Goal: Task Accomplishment & Management: Manage account settings

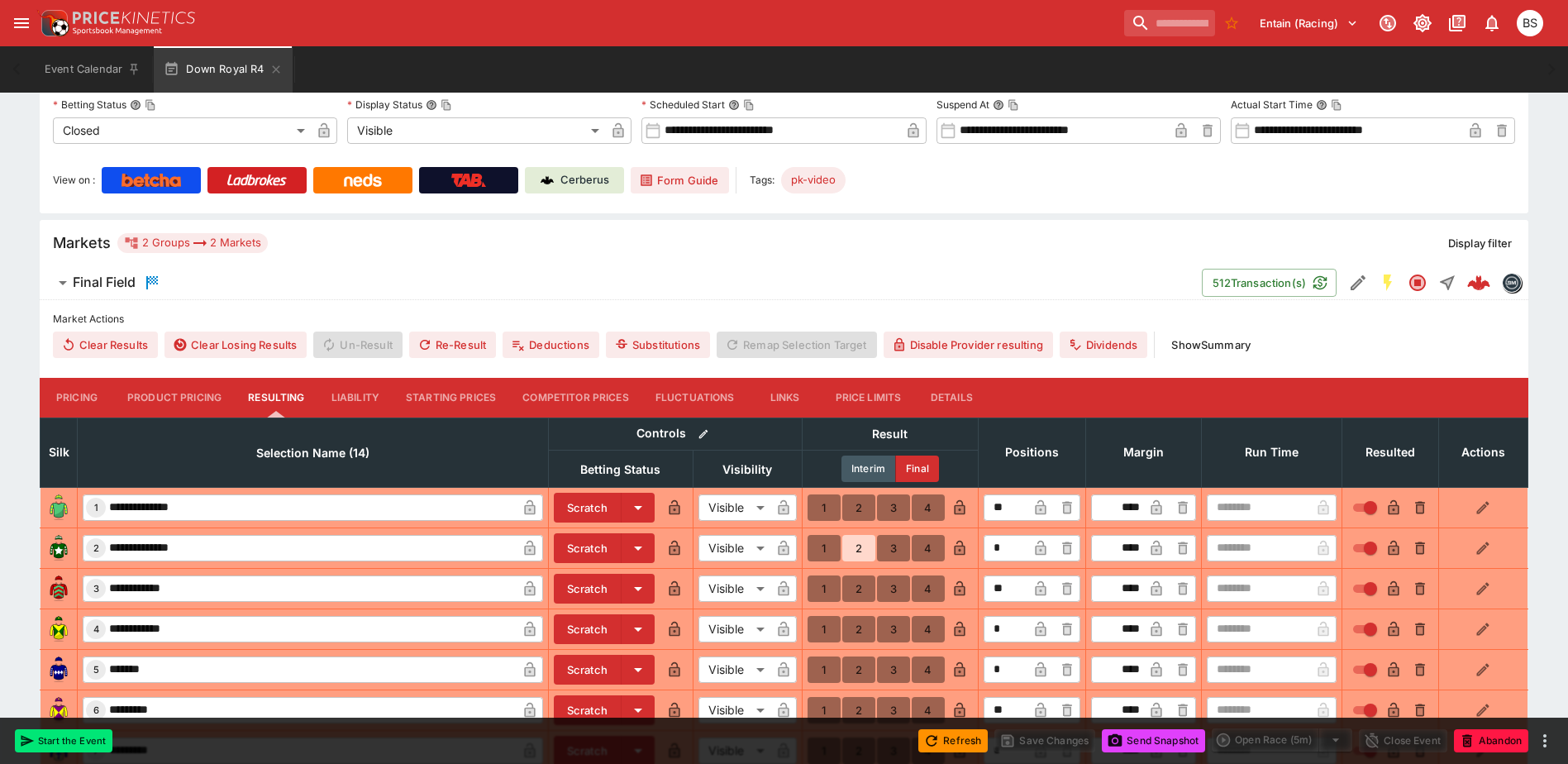
scroll to position [165, 0]
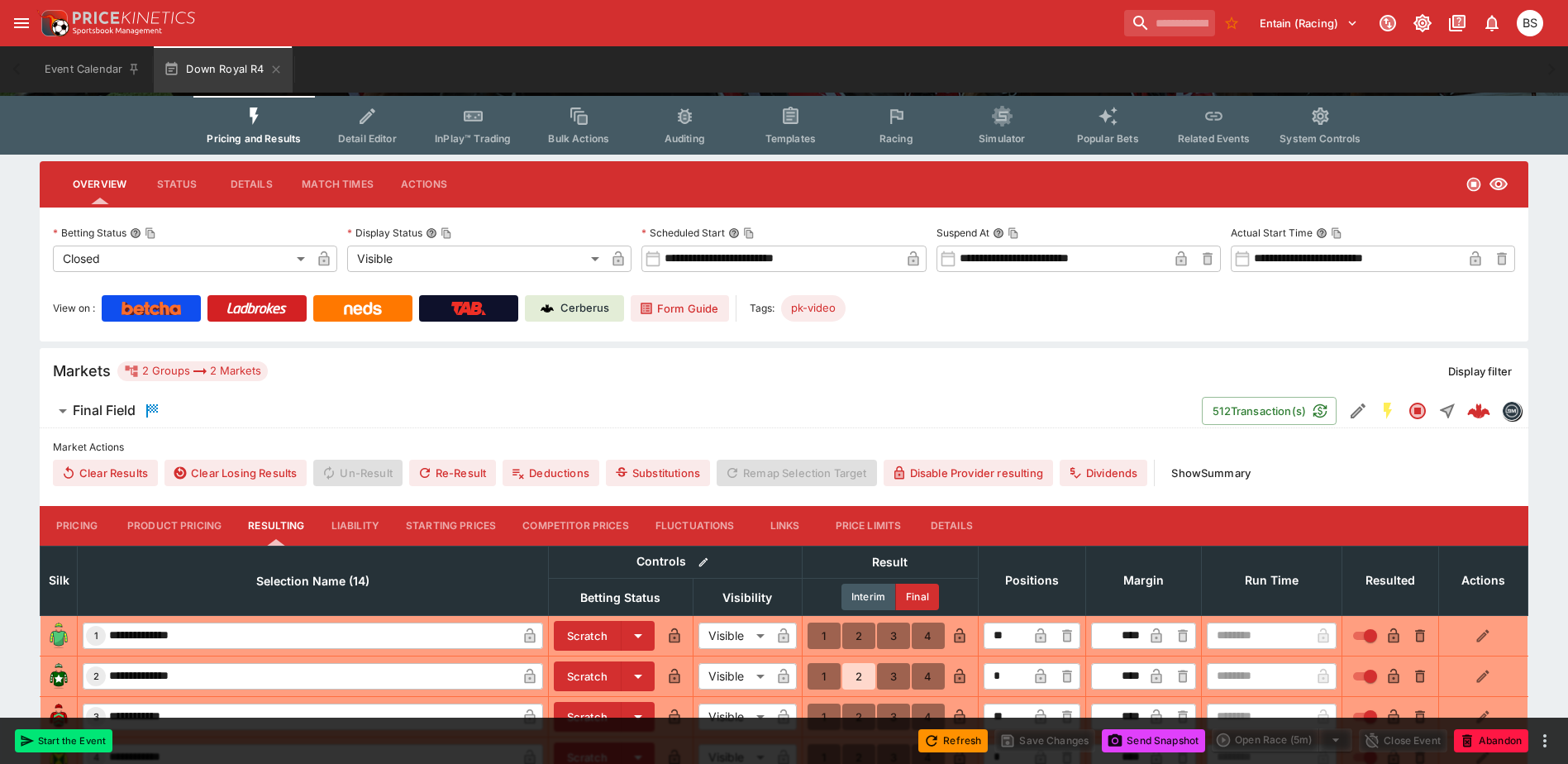
click at [1215, 471] on button "Show Summary" at bounding box center [1211, 473] width 99 height 26
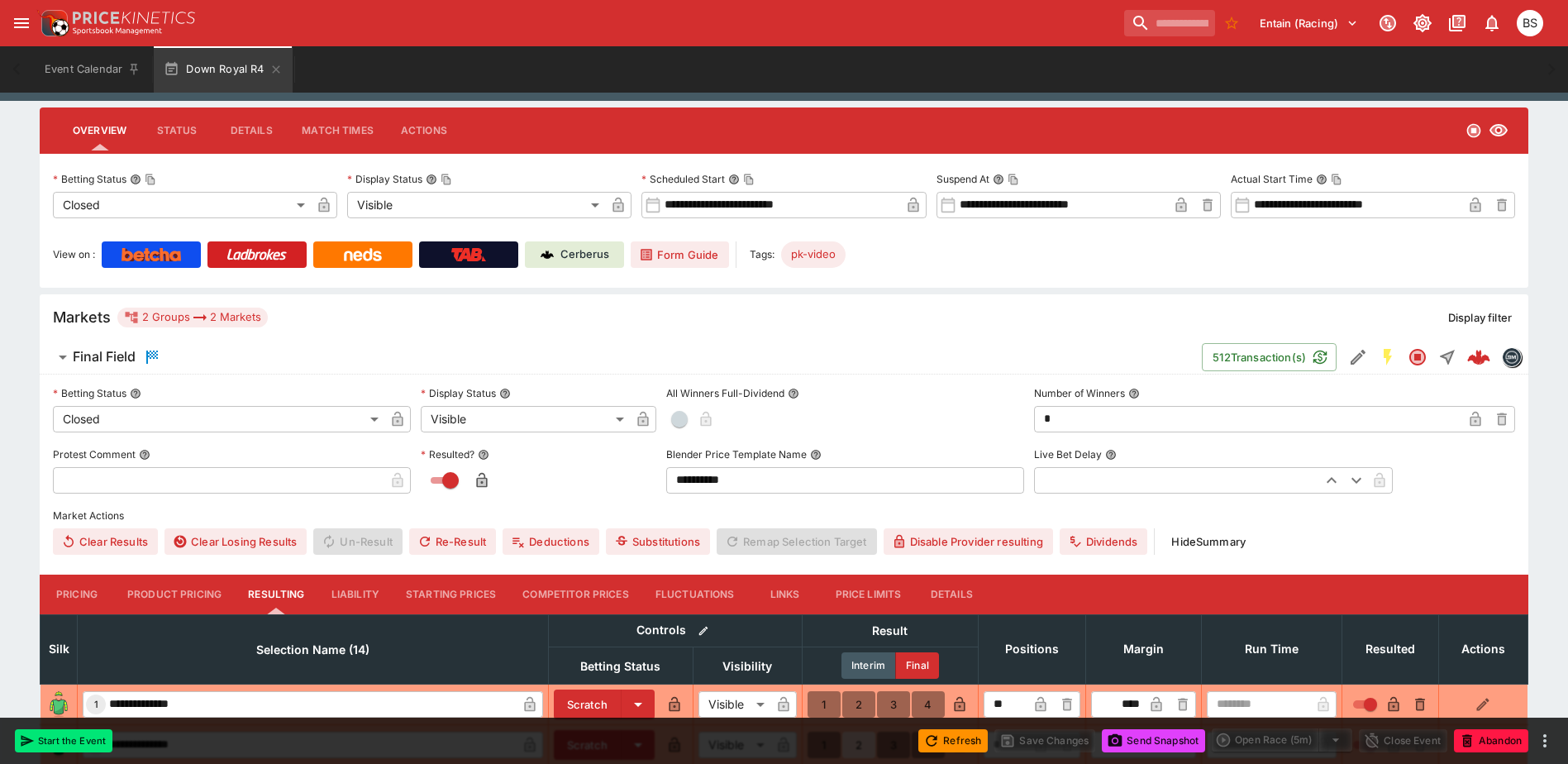
scroll to position [248, 0]
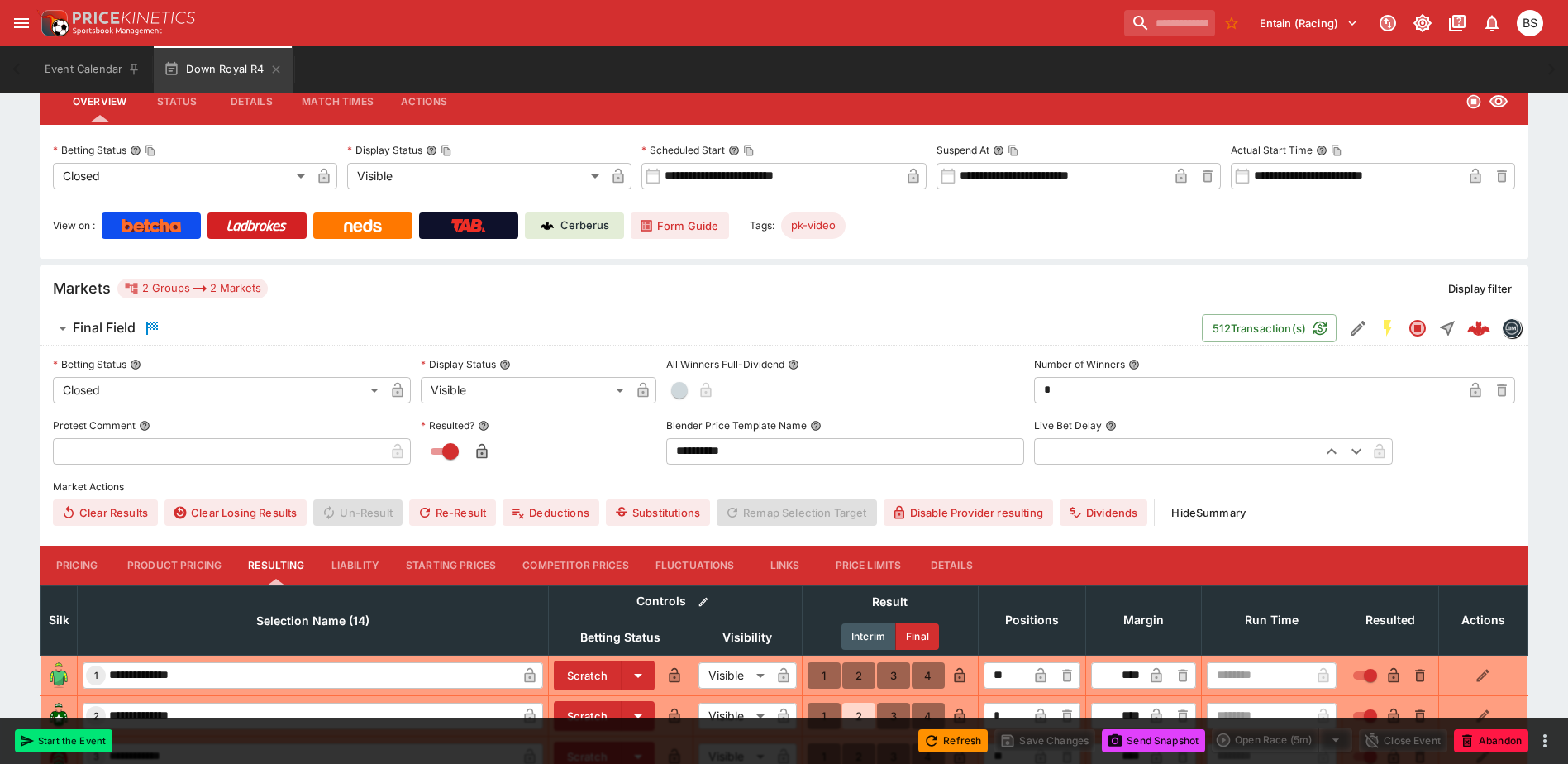
click at [227, 458] on input "text" at bounding box center [219, 451] width 332 height 26
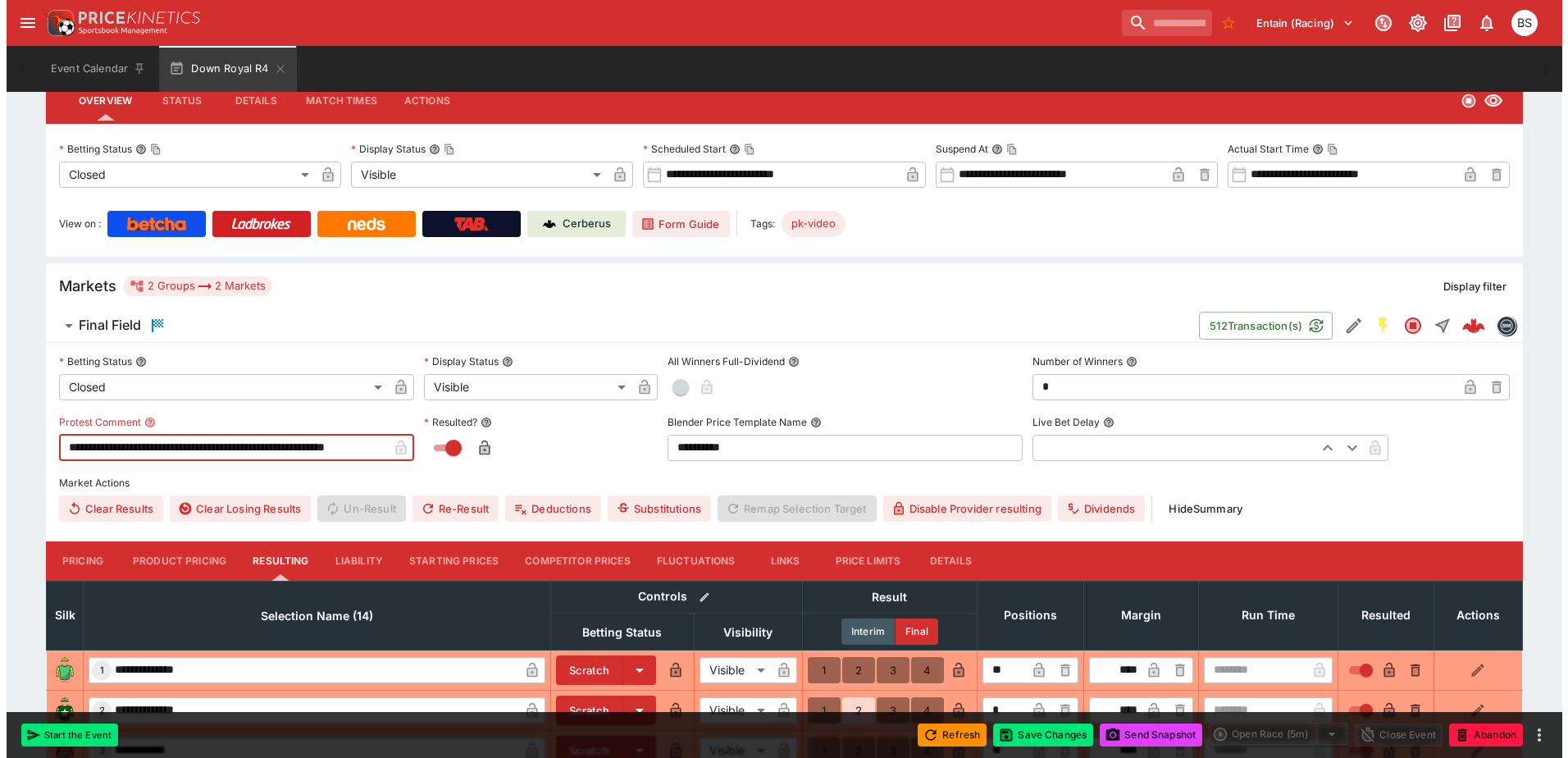
scroll to position [0, 16]
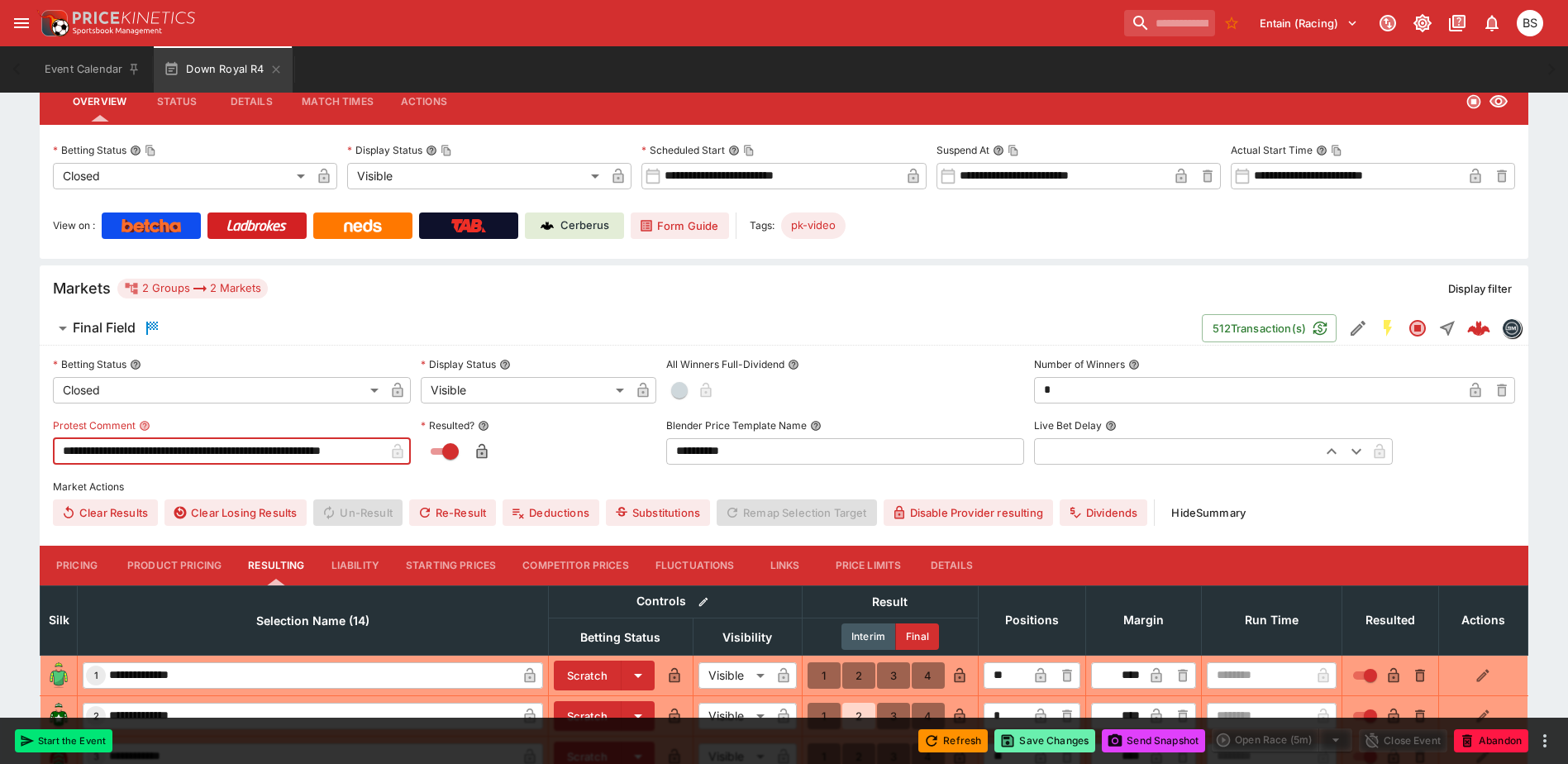
type input "**********"
click at [1062, 742] on button "Save Changes" at bounding box center [1045, 740] width 101 height 23
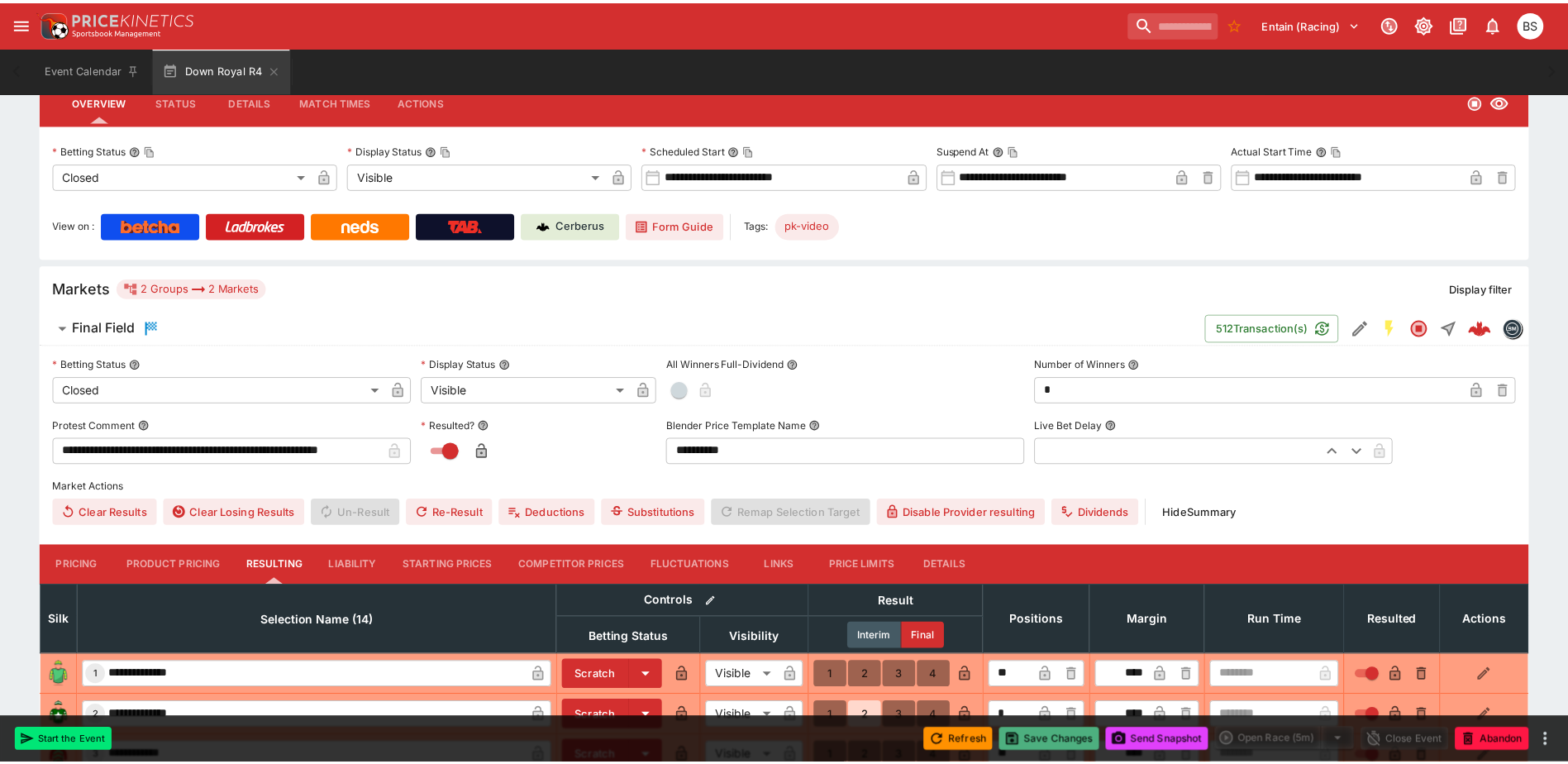
scroll to position [0, 0]
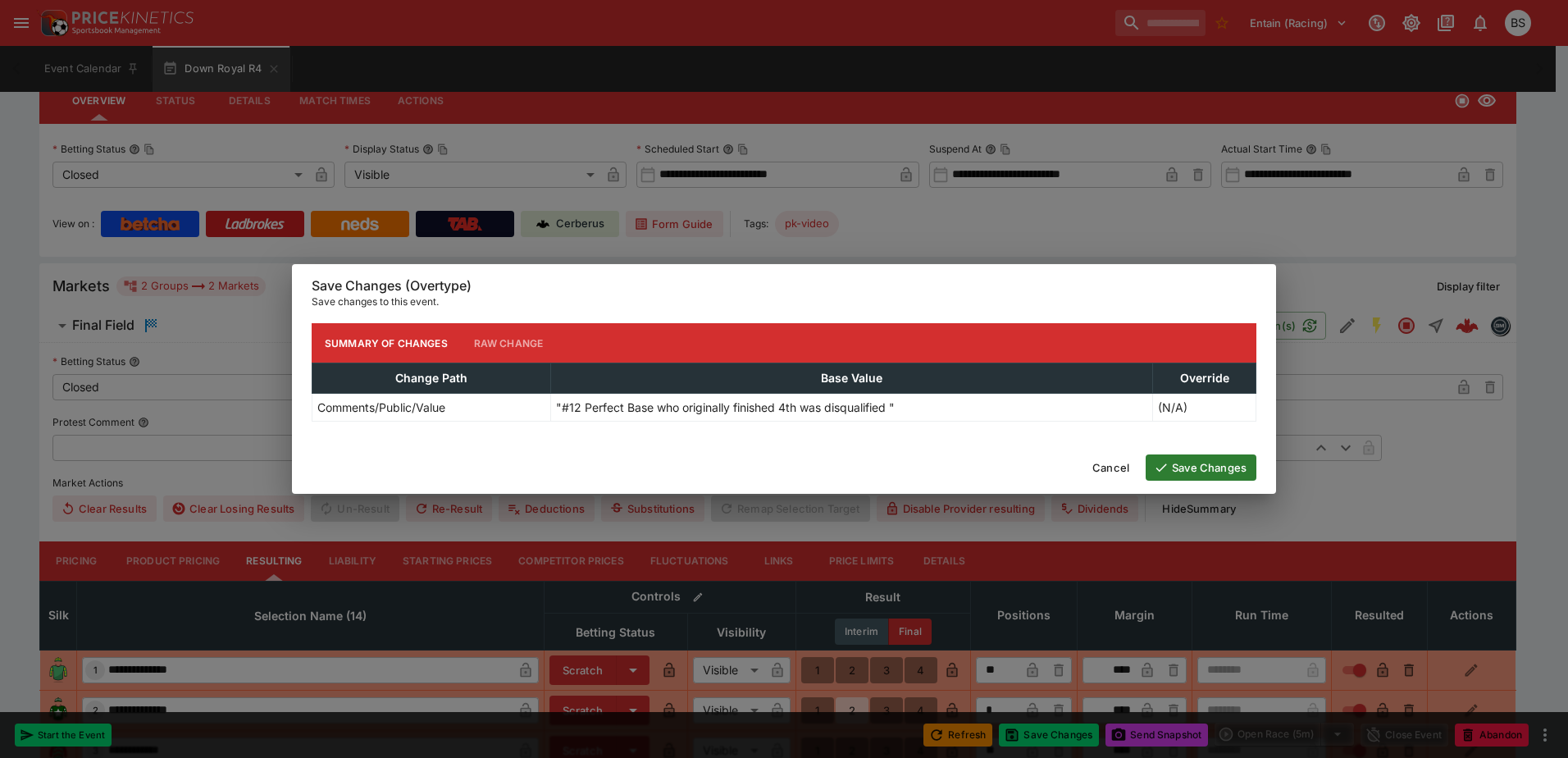
click at [1200, 460] on button "Save Changes" at bounding box center [1200, 467] width 111 height 26
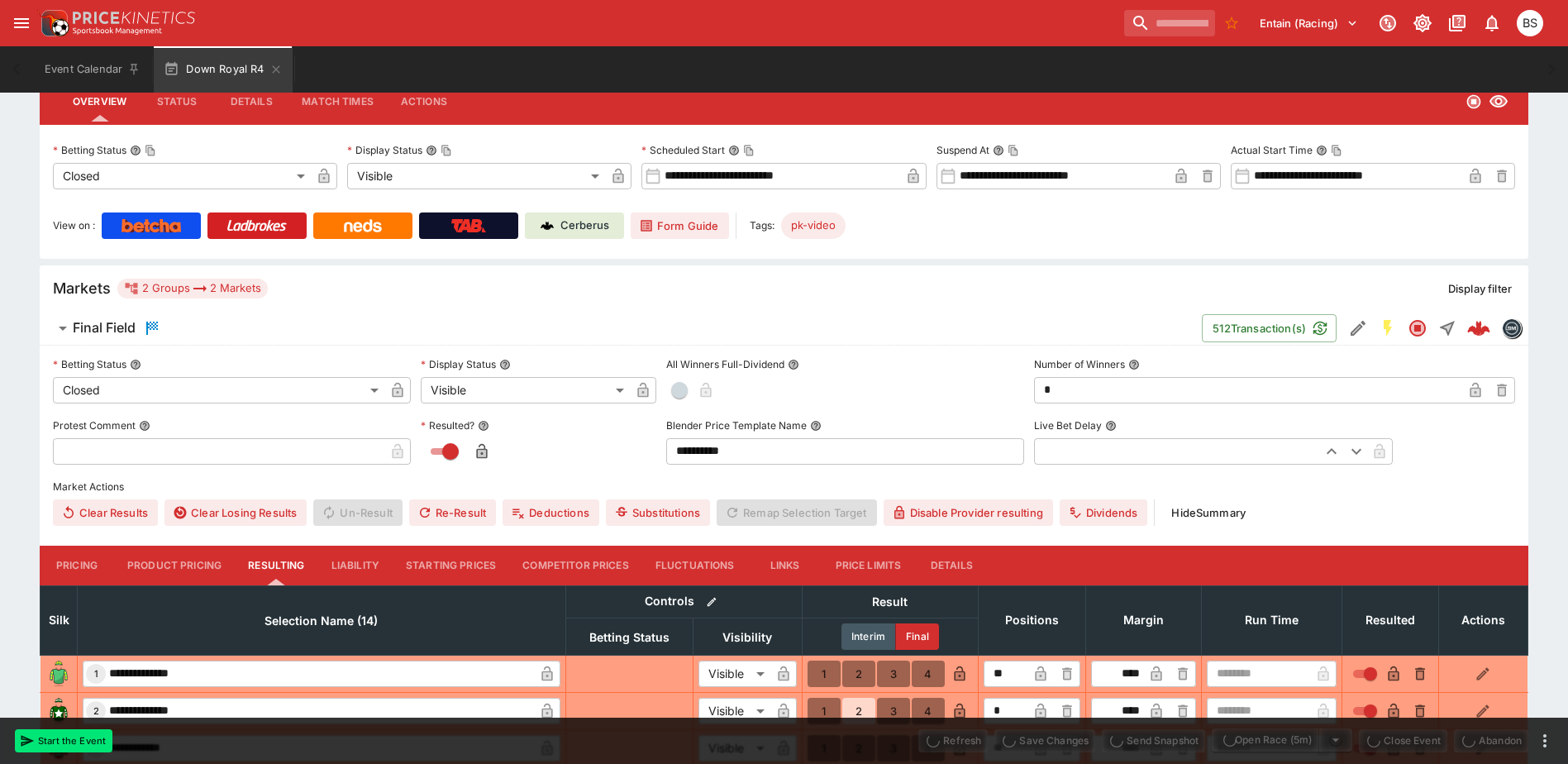
type input "**********"
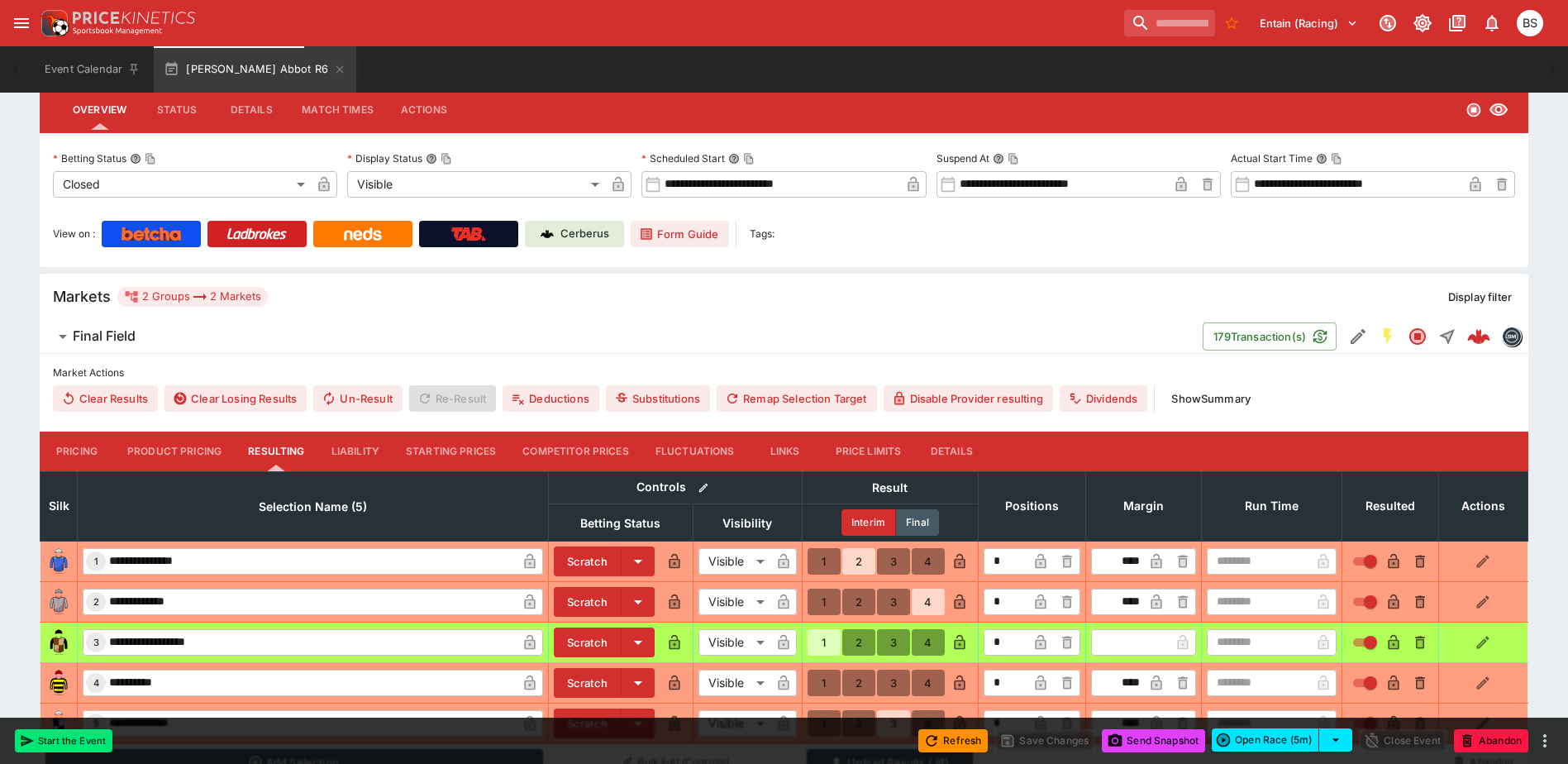
scroll to position [248, 0]
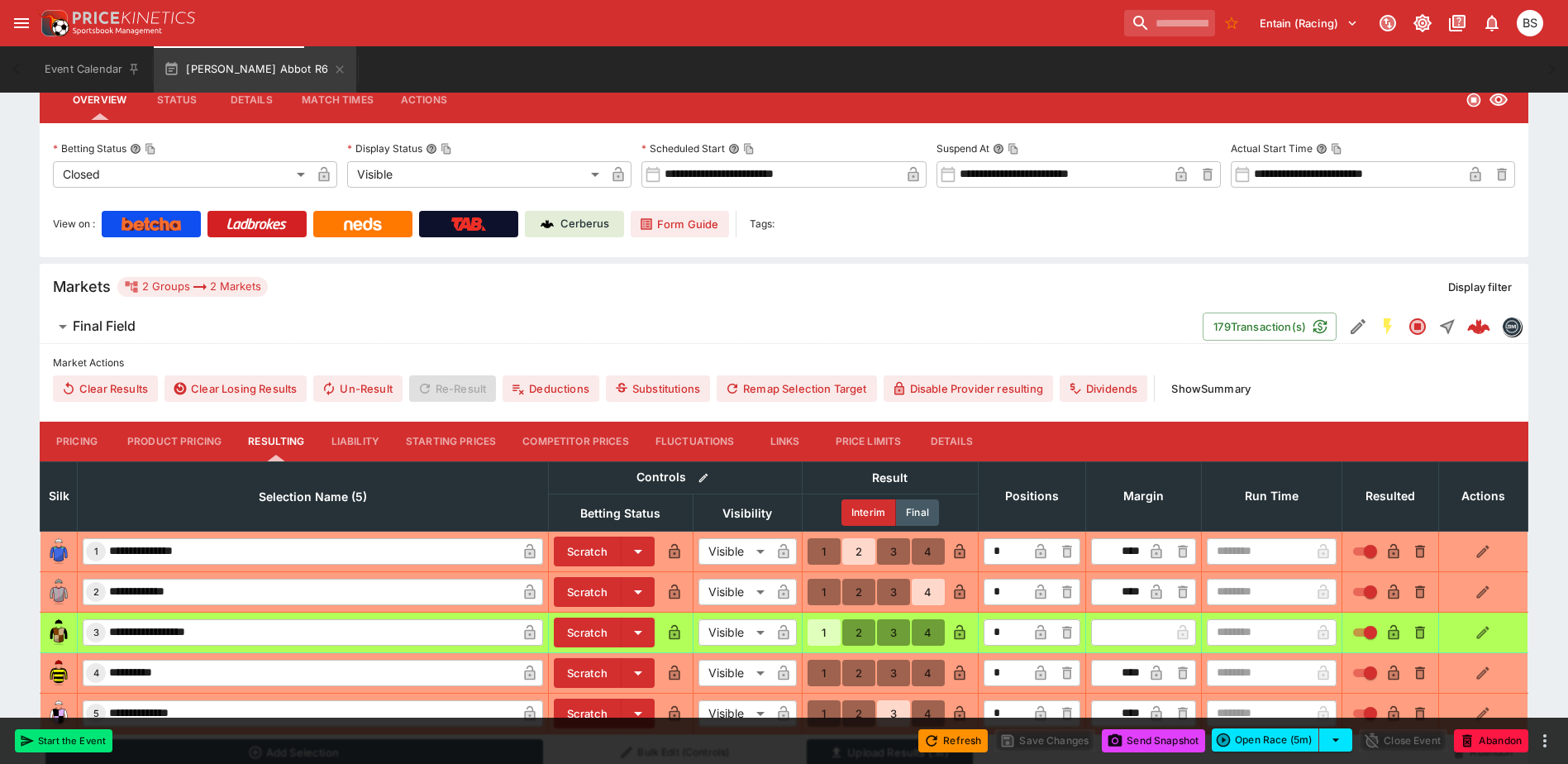
click at [1235, 384] on button "Show Summary" at bounding box center [1211, 388] width 99 height 26
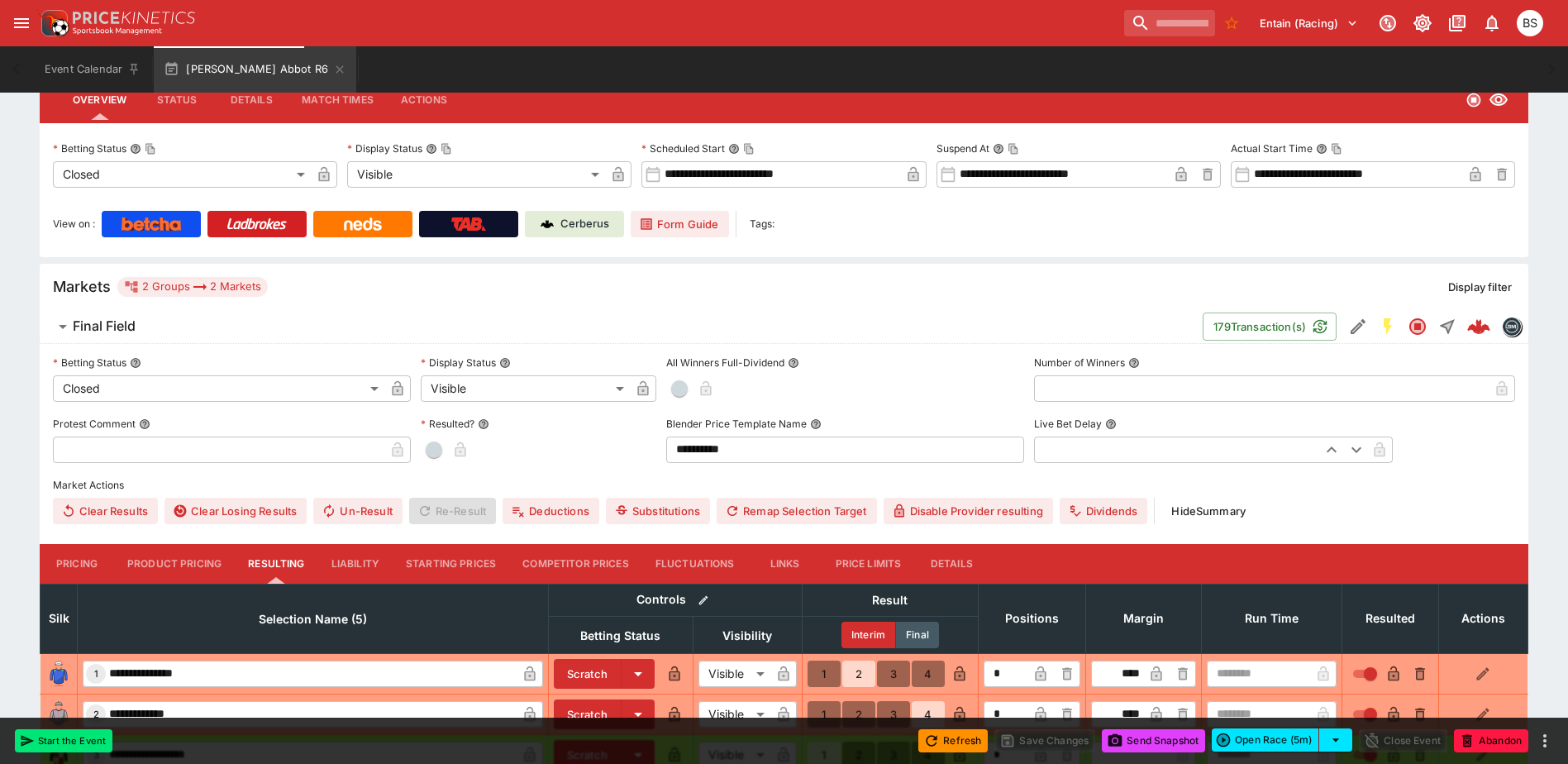
click at [210, 455] on input "text" at bounding box center [219, 449] width 332 height 26
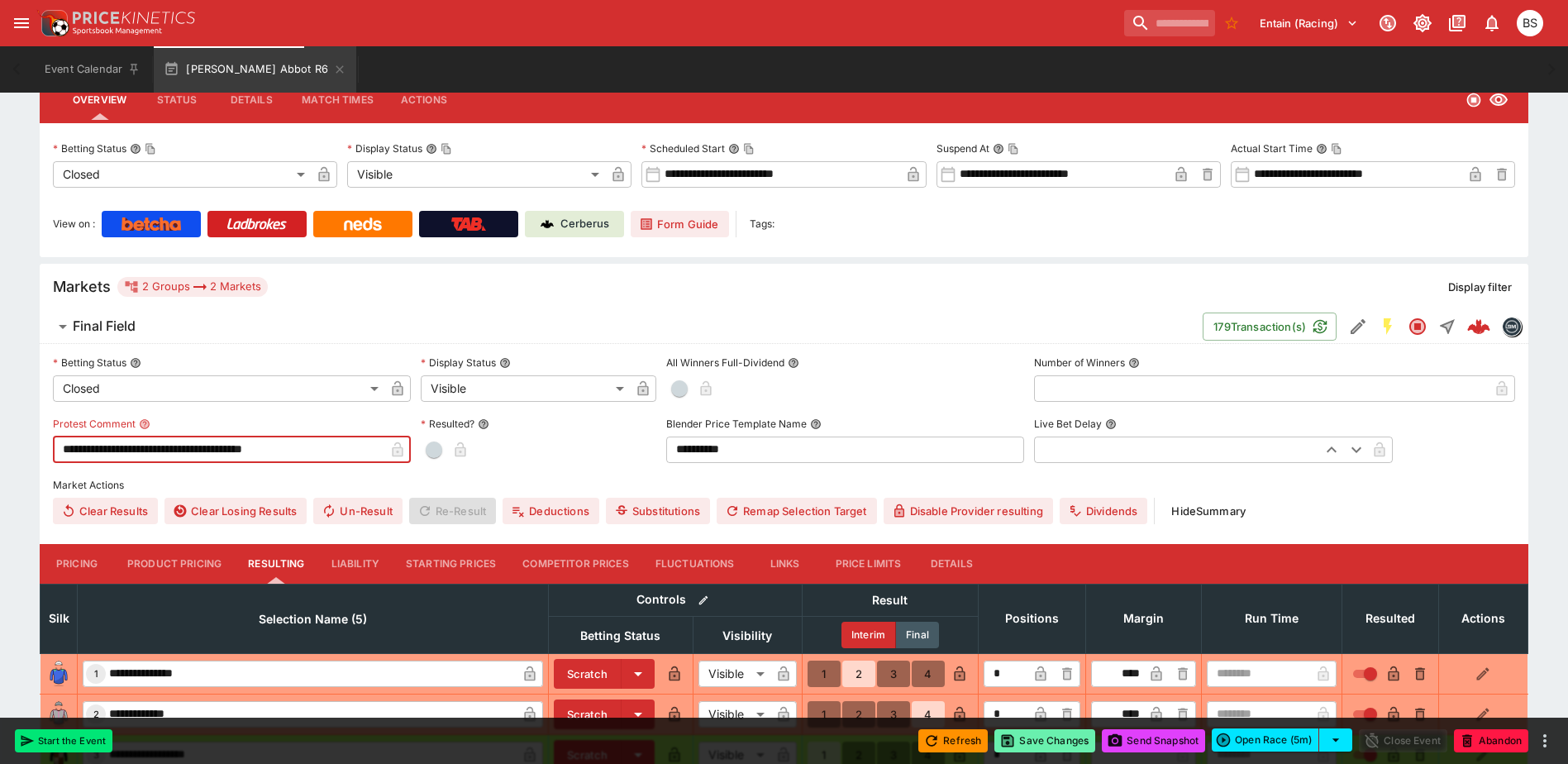
type input "**********"
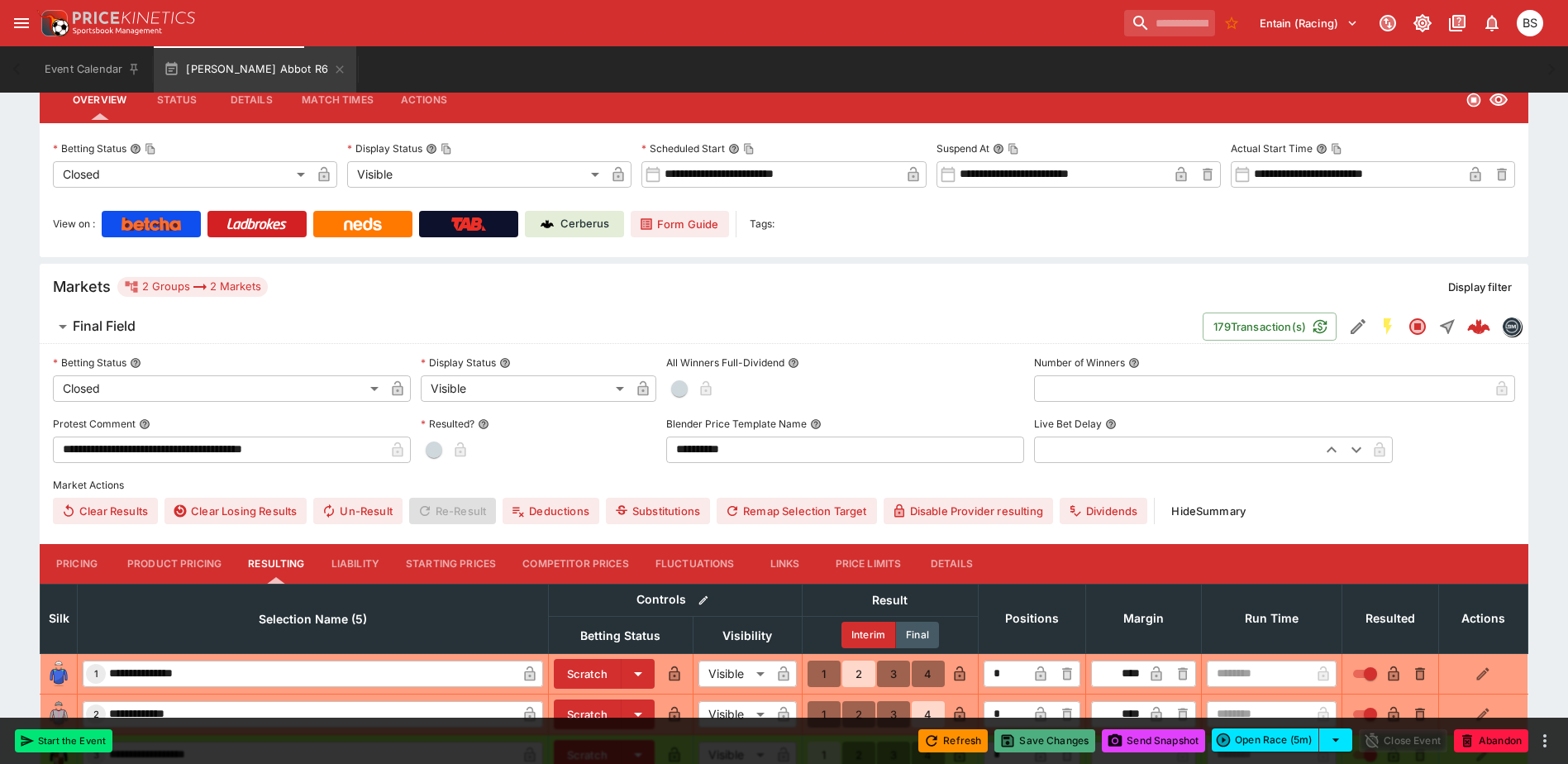
click at [1039, 739] on button "Save Changes" at bounding box center [1045, 740] width 101 height 23
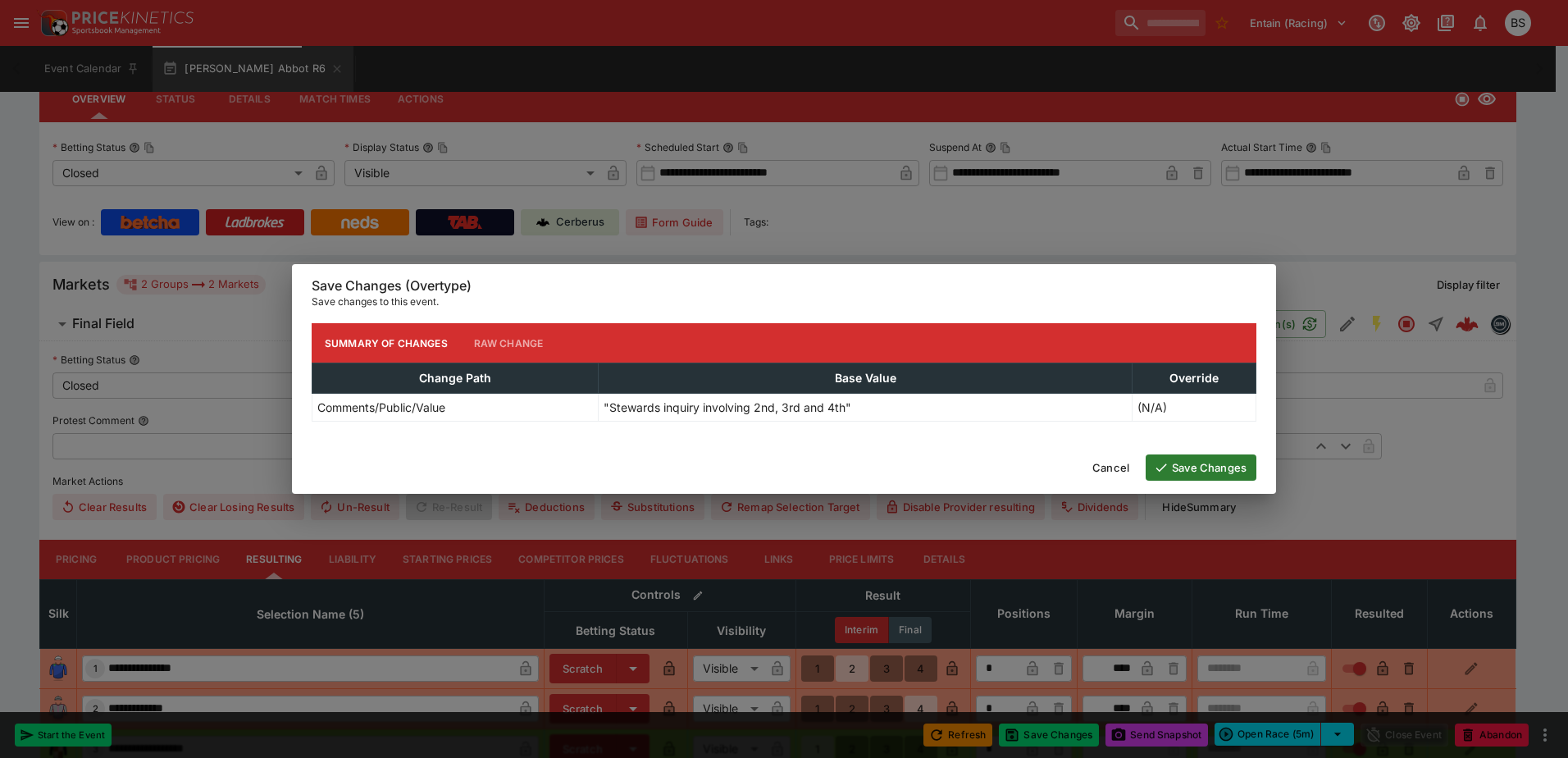
click at [1200, 469] on button "Save Changes" at bounding box center [1200, 467] width 111 height 26
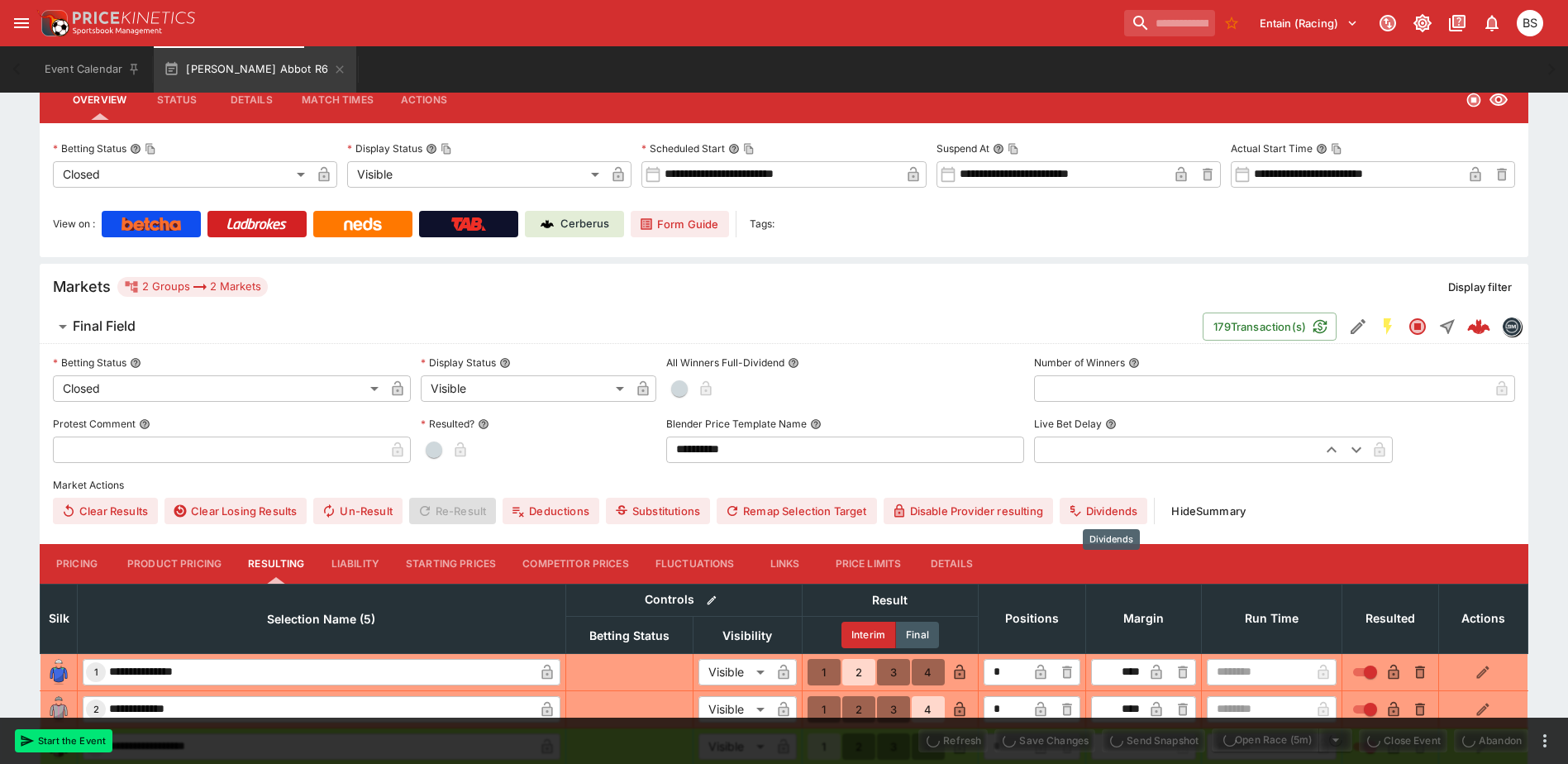
type input "**********"
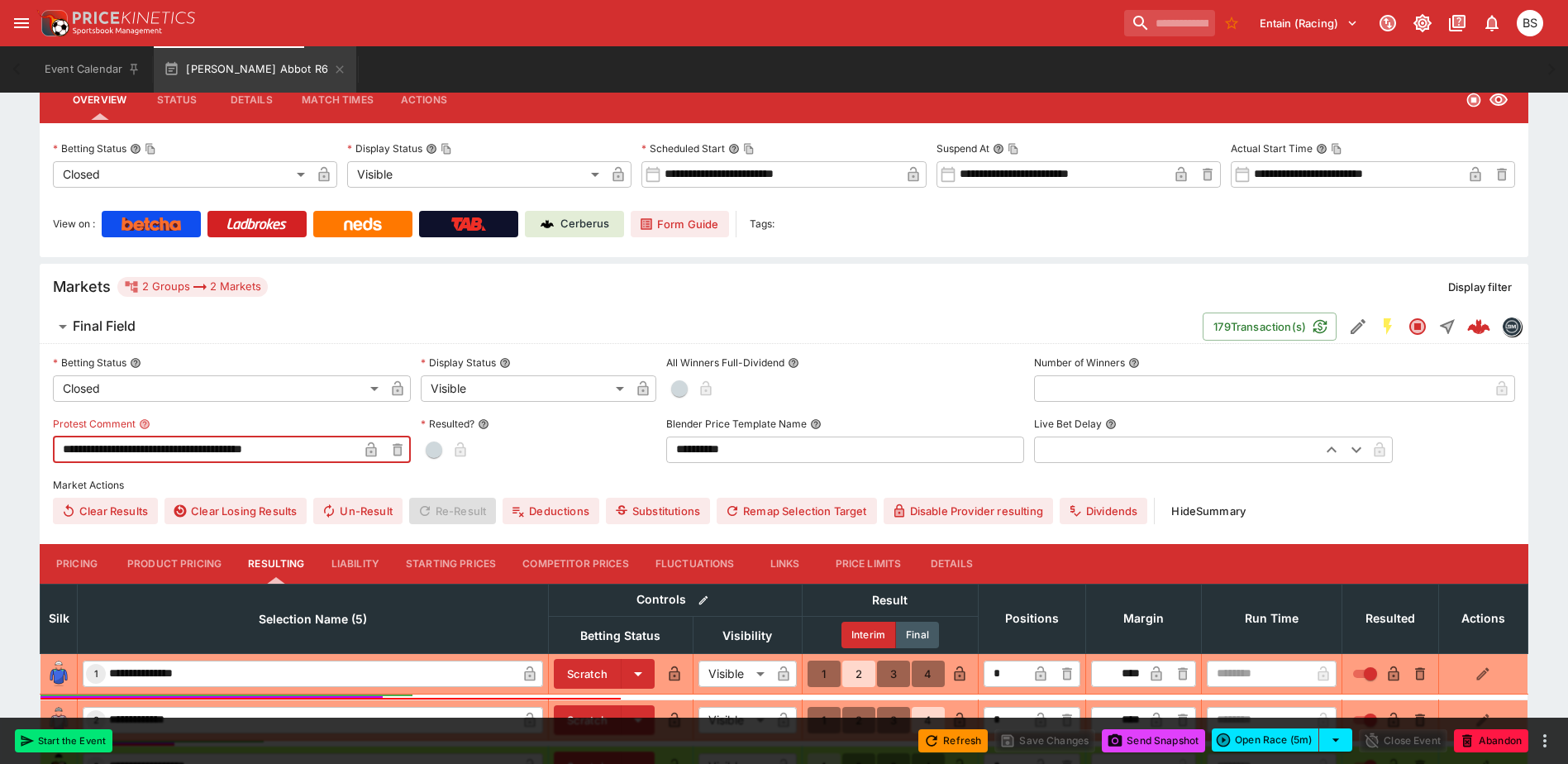
drag, startPoint x: 329, startPoint y: 451, endPoint x: -3, endPoint y: 439, distance: 332.2
click at [0, 439] on html "**********" at bounding box center [784, 382] width 1568 height 1261
click at [1020, 742] on button "Save Changes" at bounding box center [1045, 740] width 101 height 23
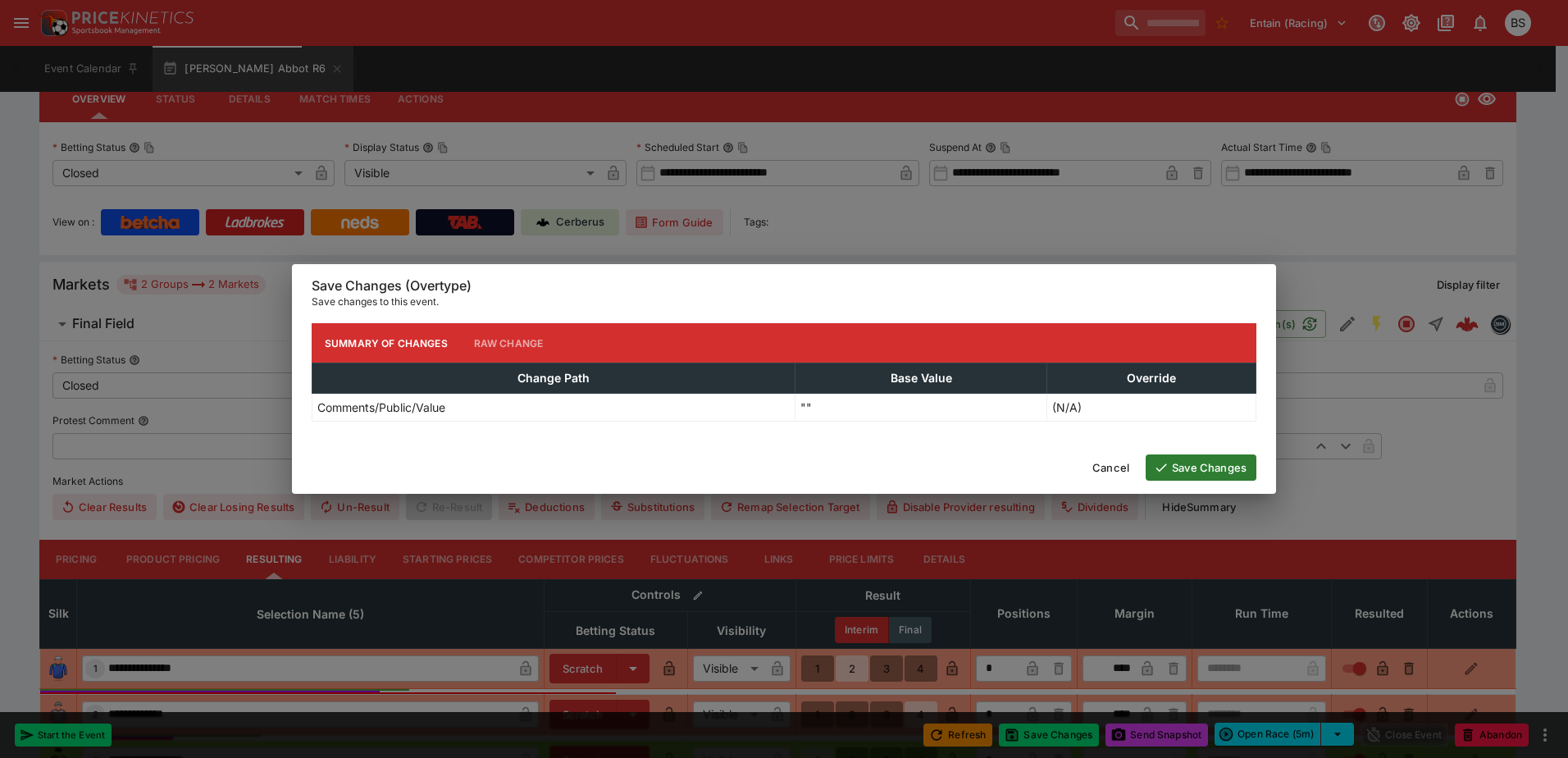
type input "**********"
click at [1209, 470] on button "Save Changes" at bounding box center [1200, 467] width 111 height 26
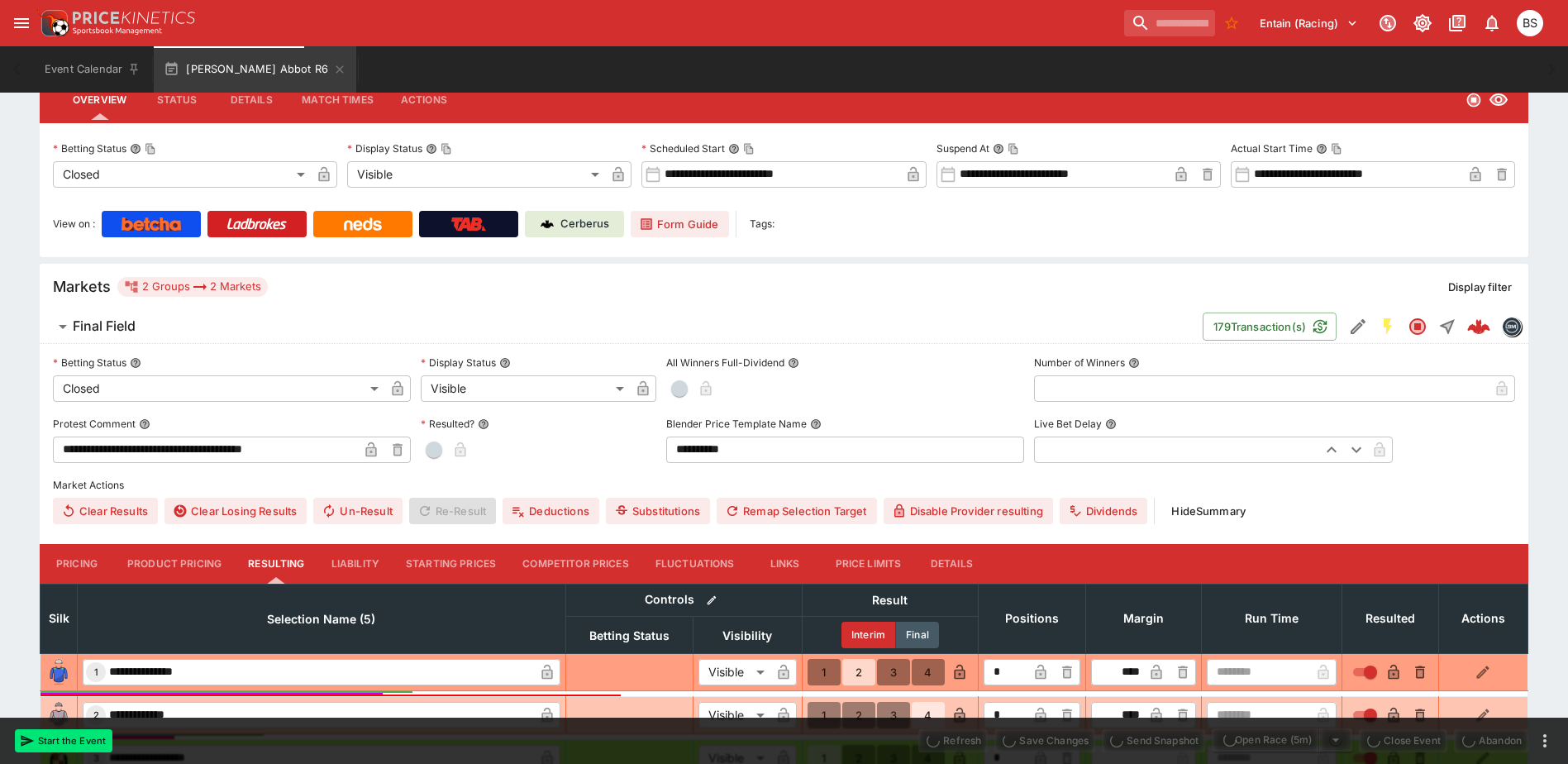
type input "*"
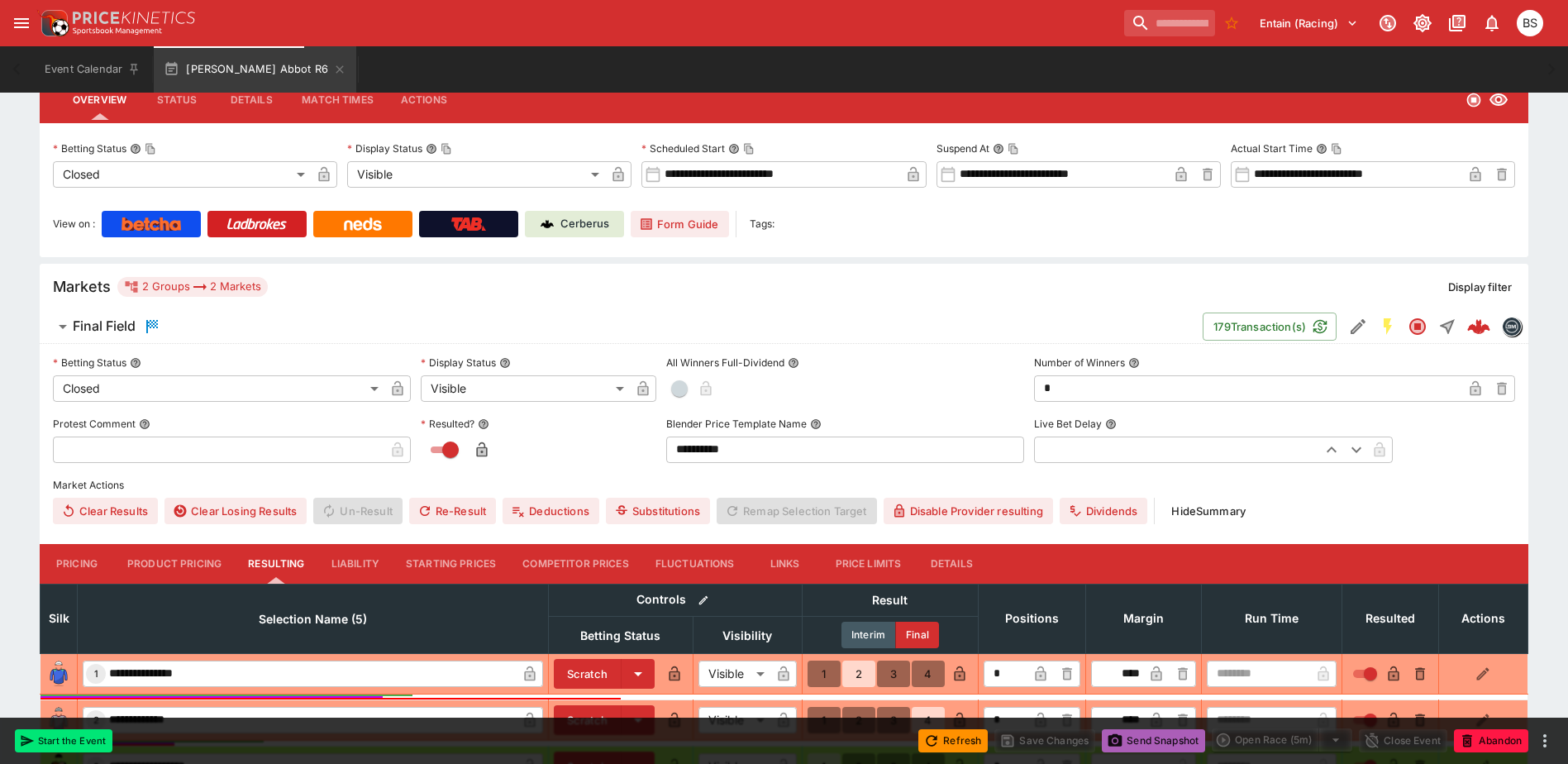
click at [1152, 742] on button "Send Snapshot" at bounding box center [1154, 740] width 104 height 23
click at [1147, 735] on button "Send Snapshot" at bounding box center [1154, 740] width 104 height 23
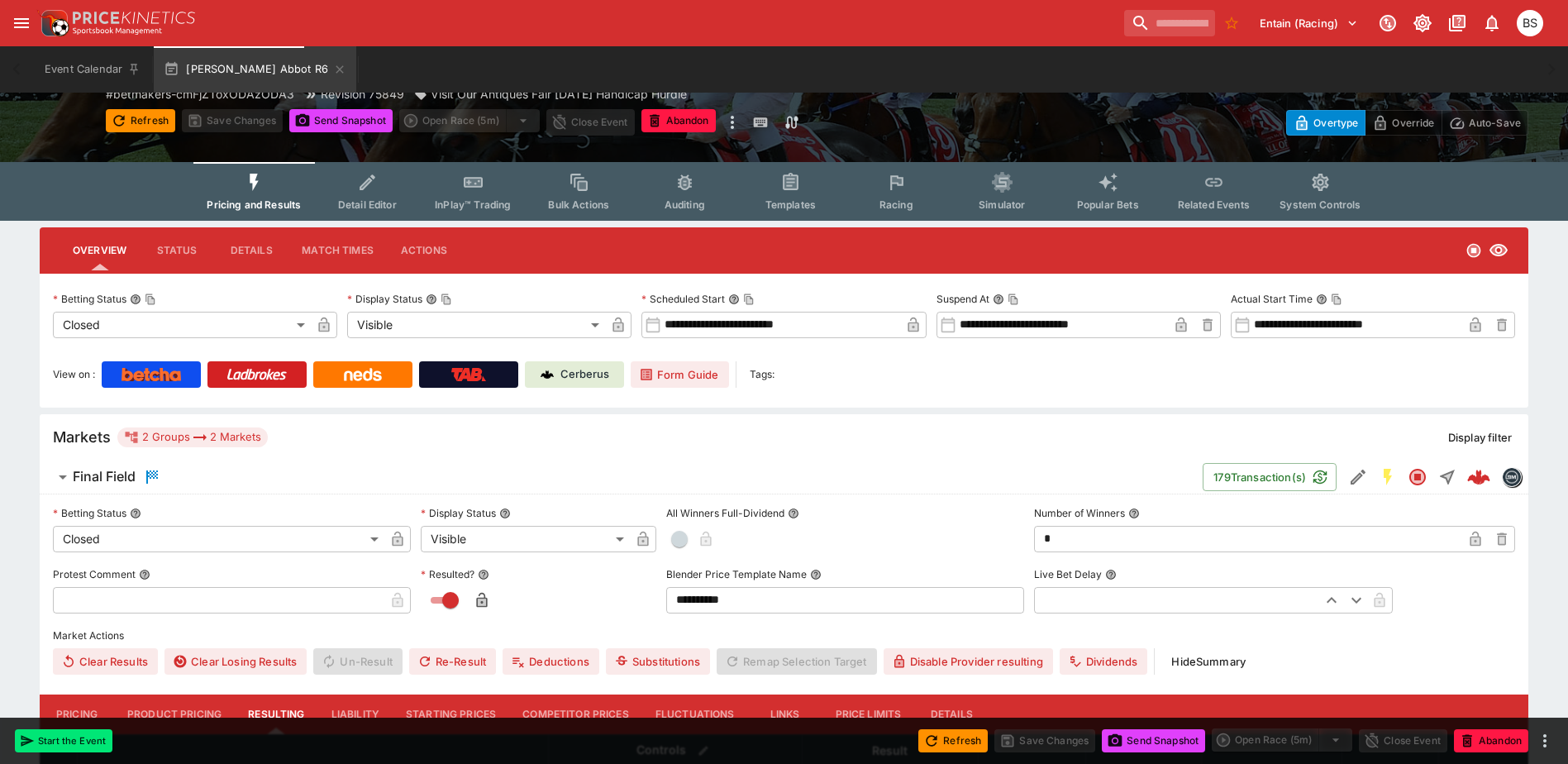
scroll to position [0, 0]
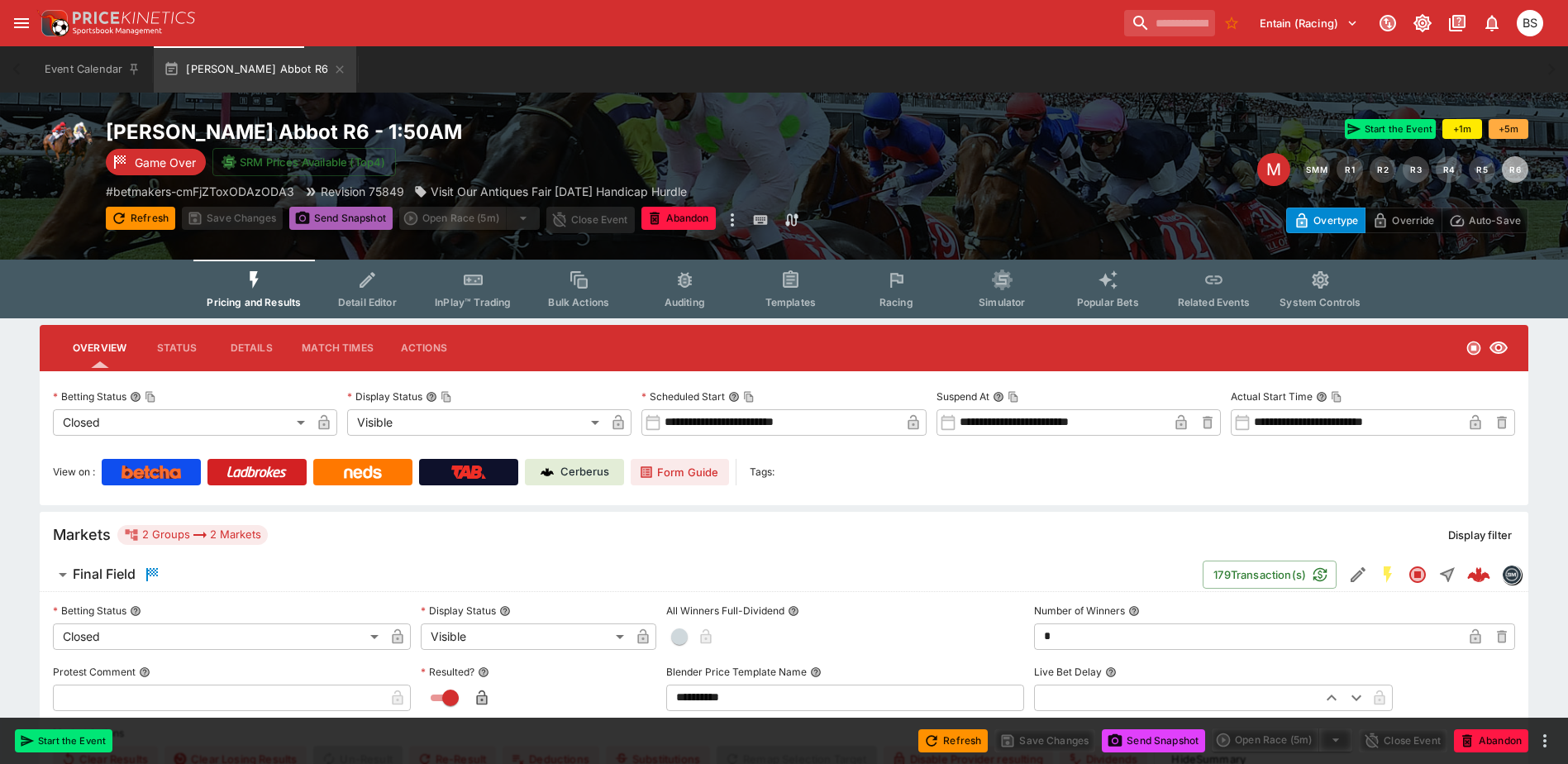
click at [343, 216] on button "Send Snapshot" at bounding box center [341, 217] width 104 height 23
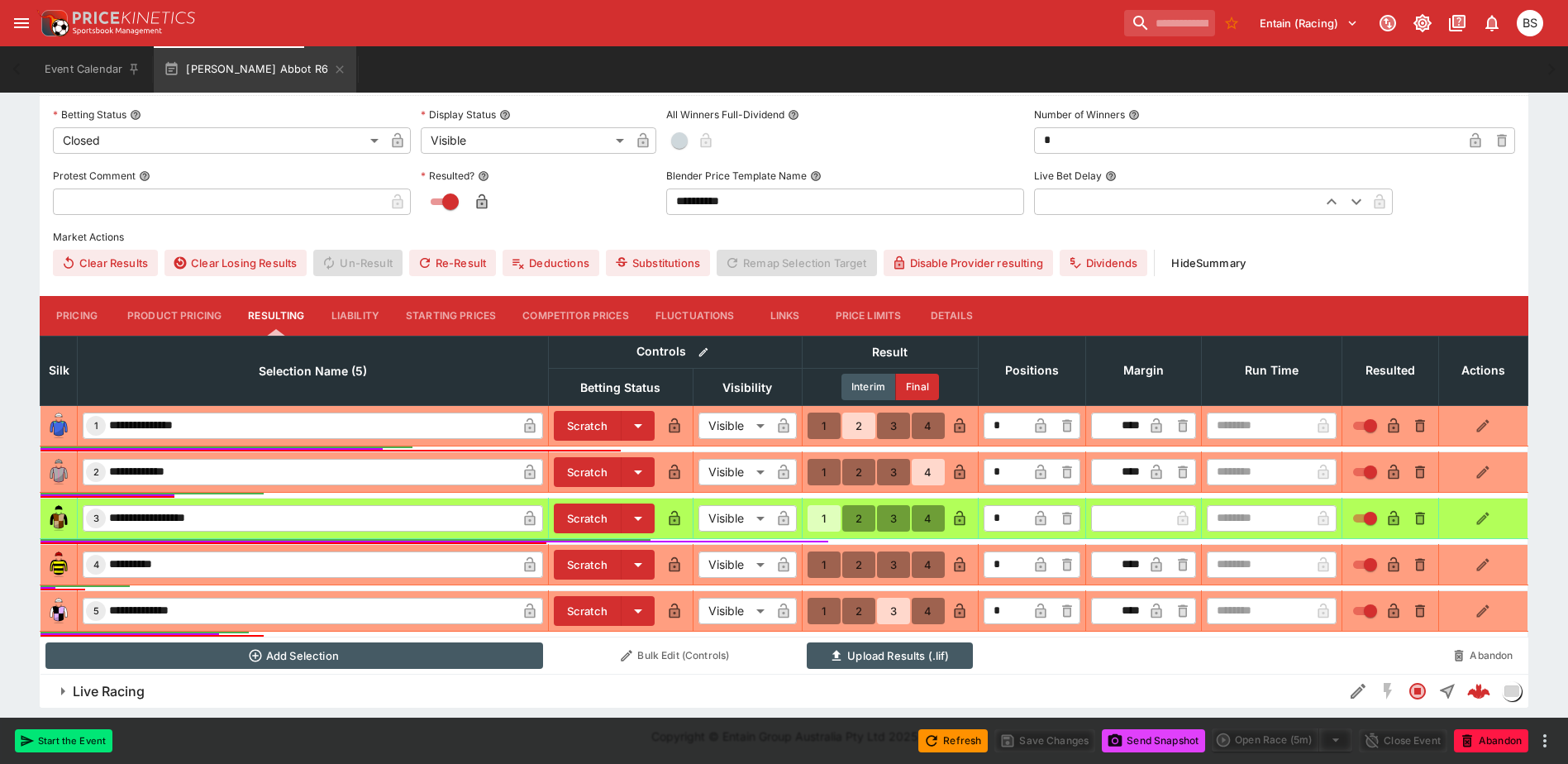
scroll to position [165, 0]
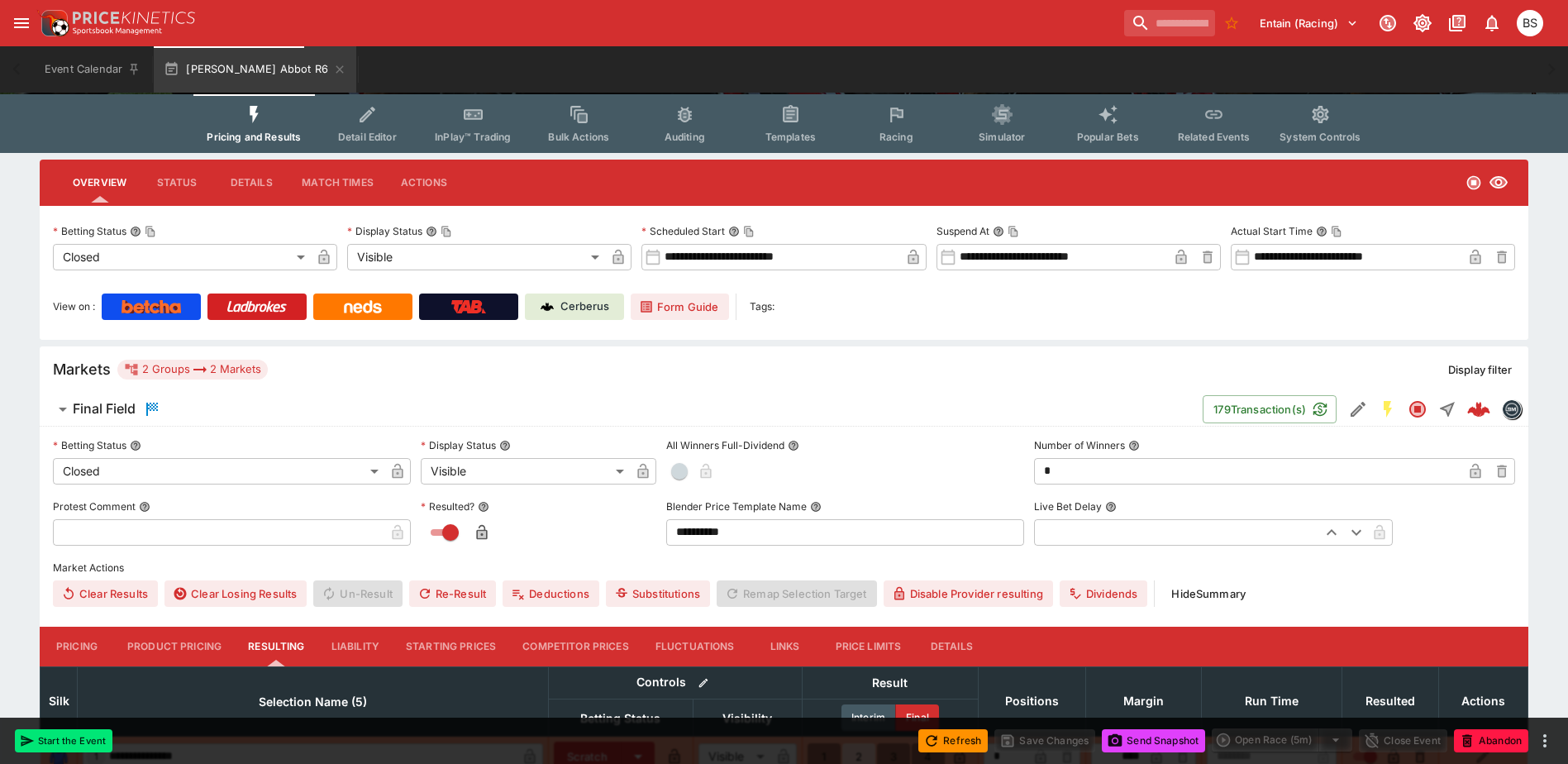
click at [398, 538] on span at bounding box center [397, 532] width 26 height 26
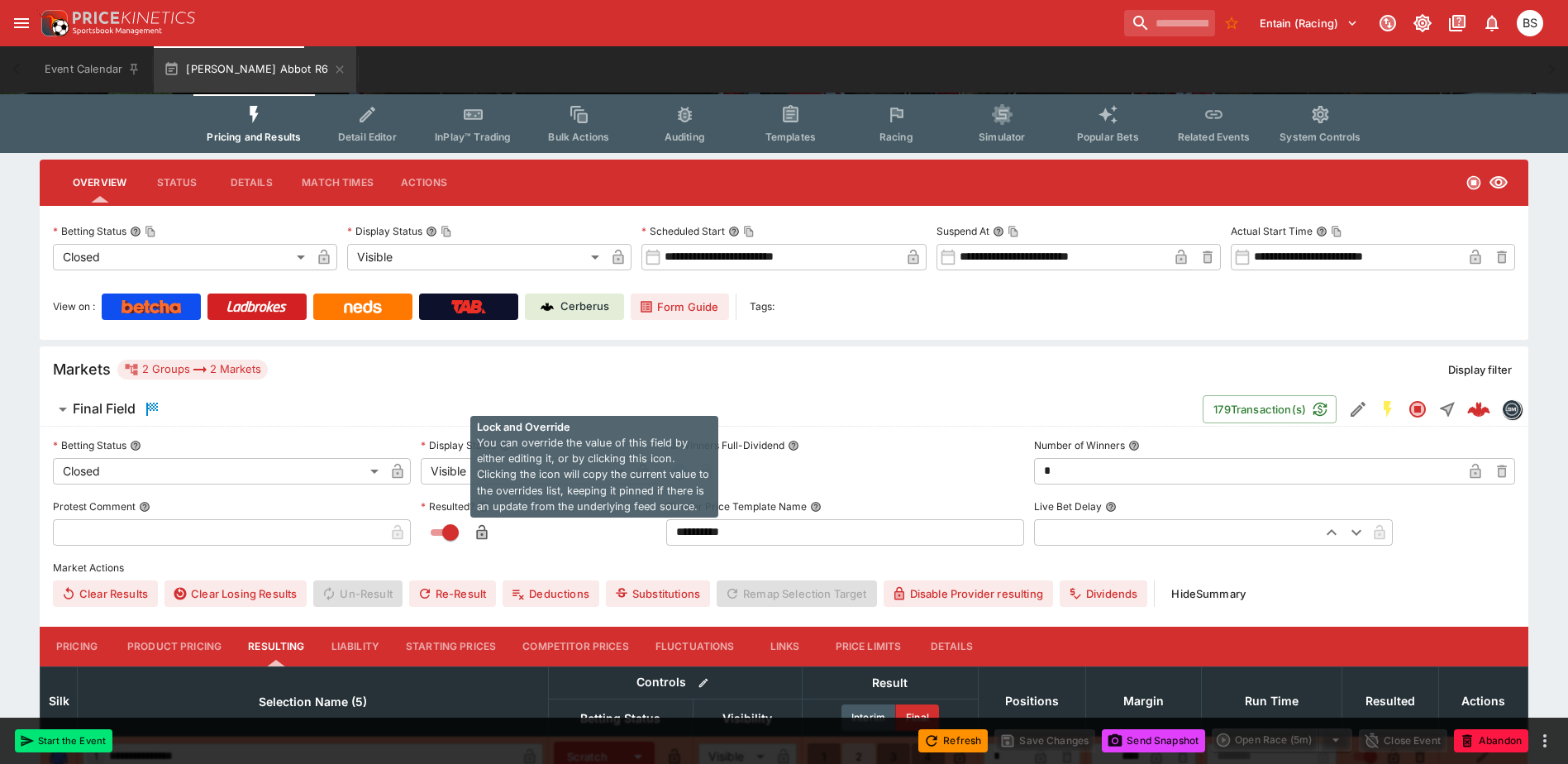
click at [485, 536] on icon "button" at bounding box center [482, 534] width 8 height 7
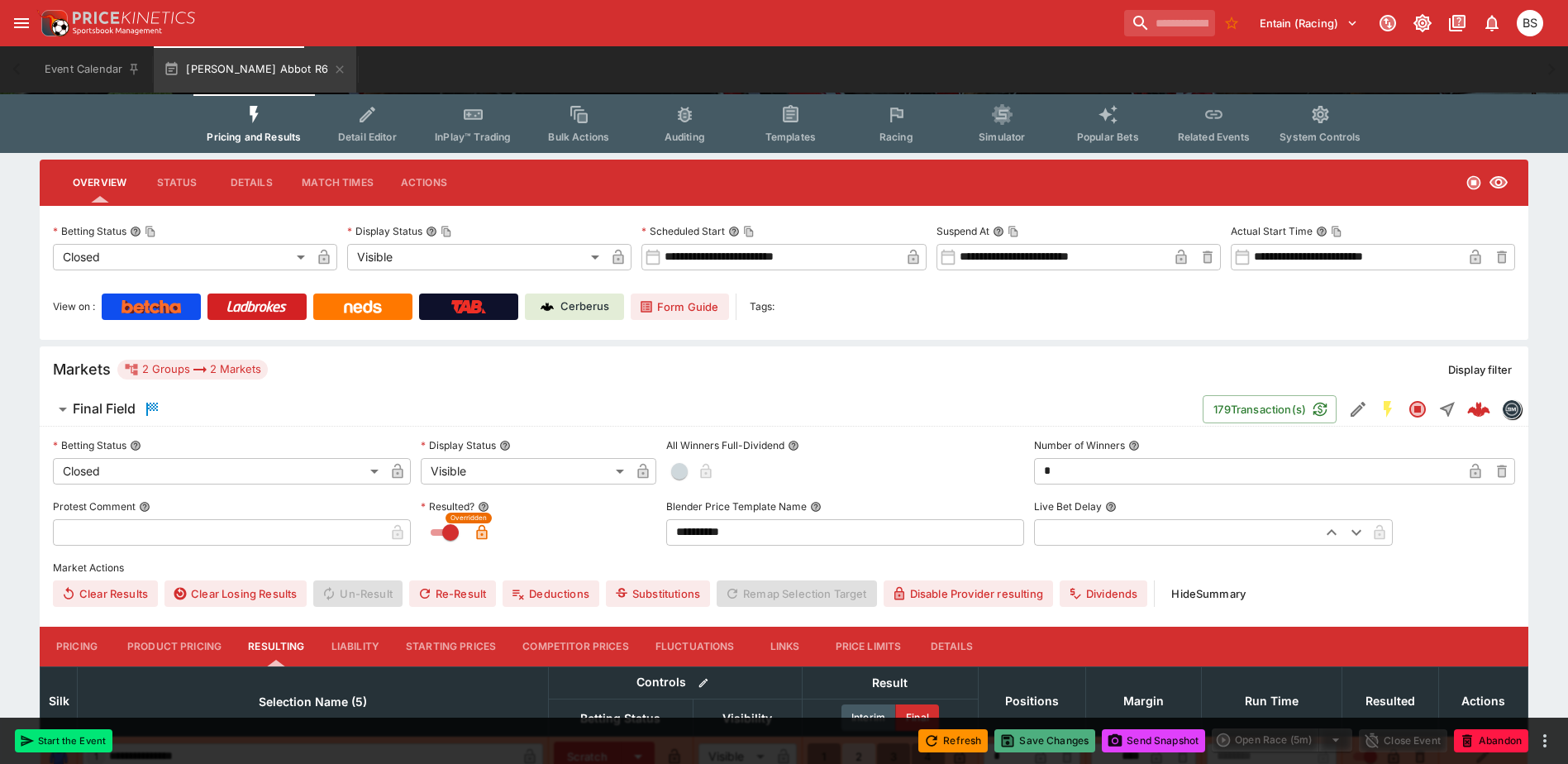
click at [1022, 738] on button "Save Changes" at bounding box center [1045, 740] width 101 height 23
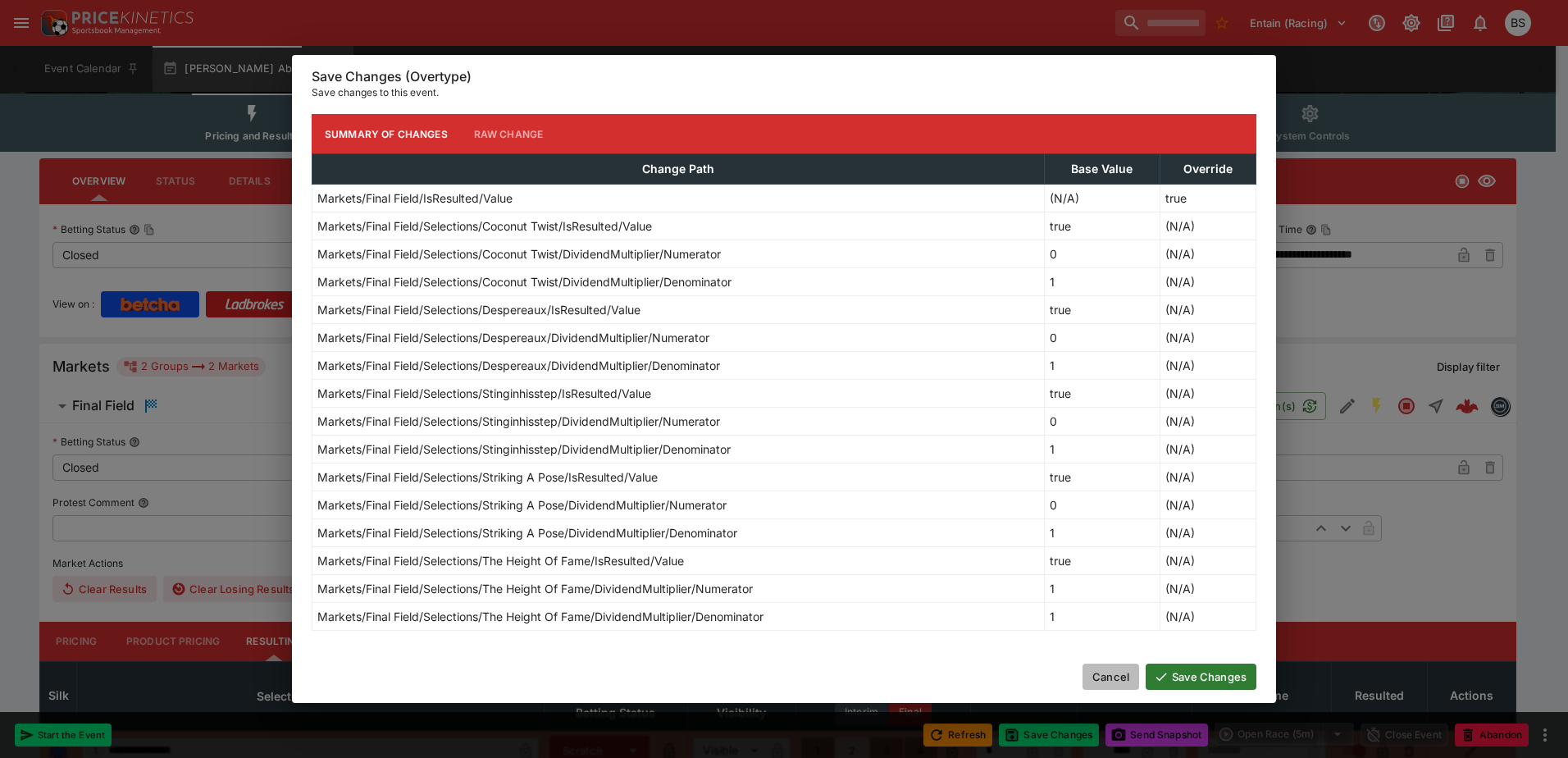
click at [1102, 672] on button "Cancel" at bounding box center [1111, 676] width 57 height 26
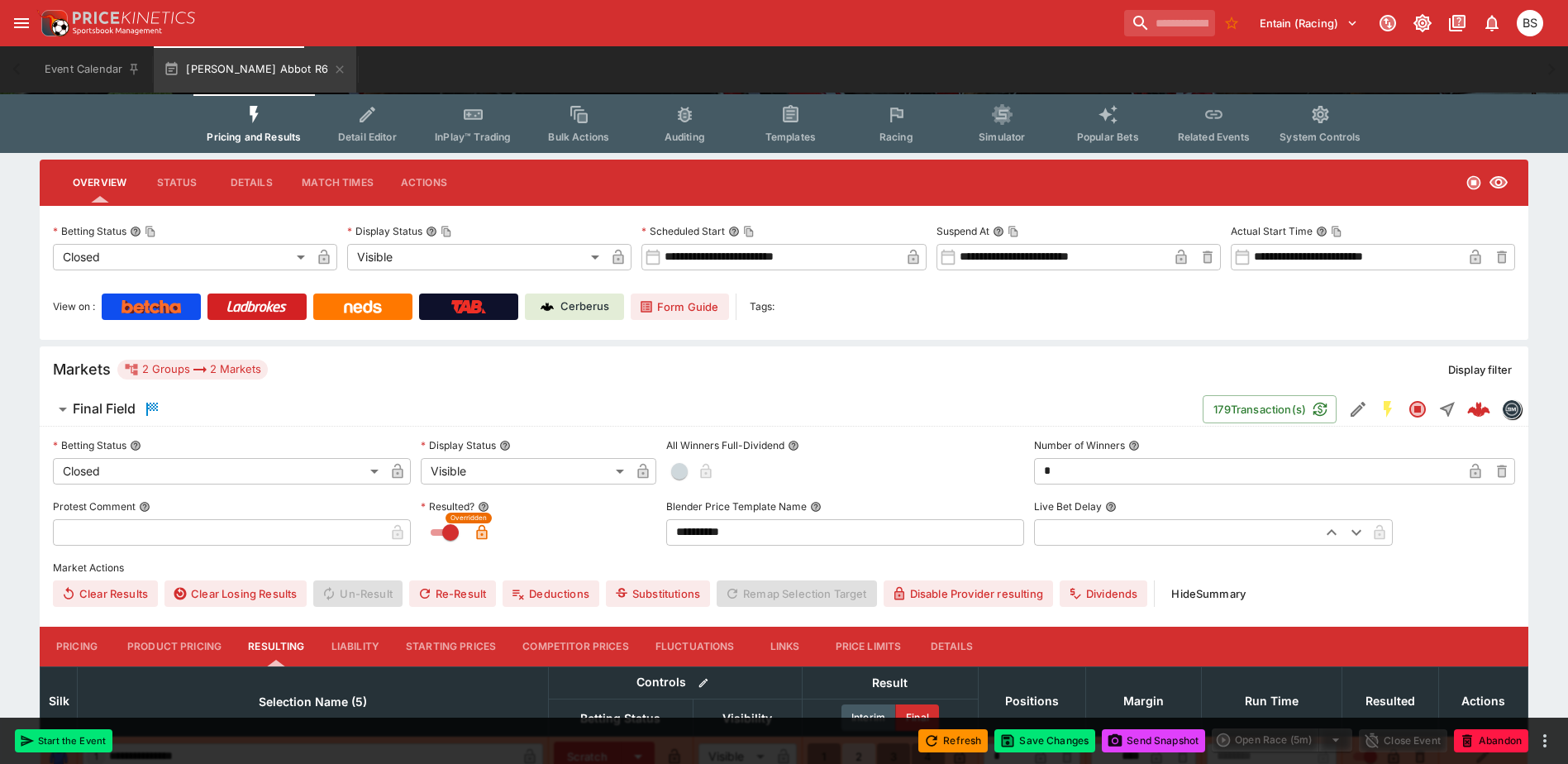
click at [559, 543] on div "Overridden" at bounding box center [539, 532] width 236 height 26
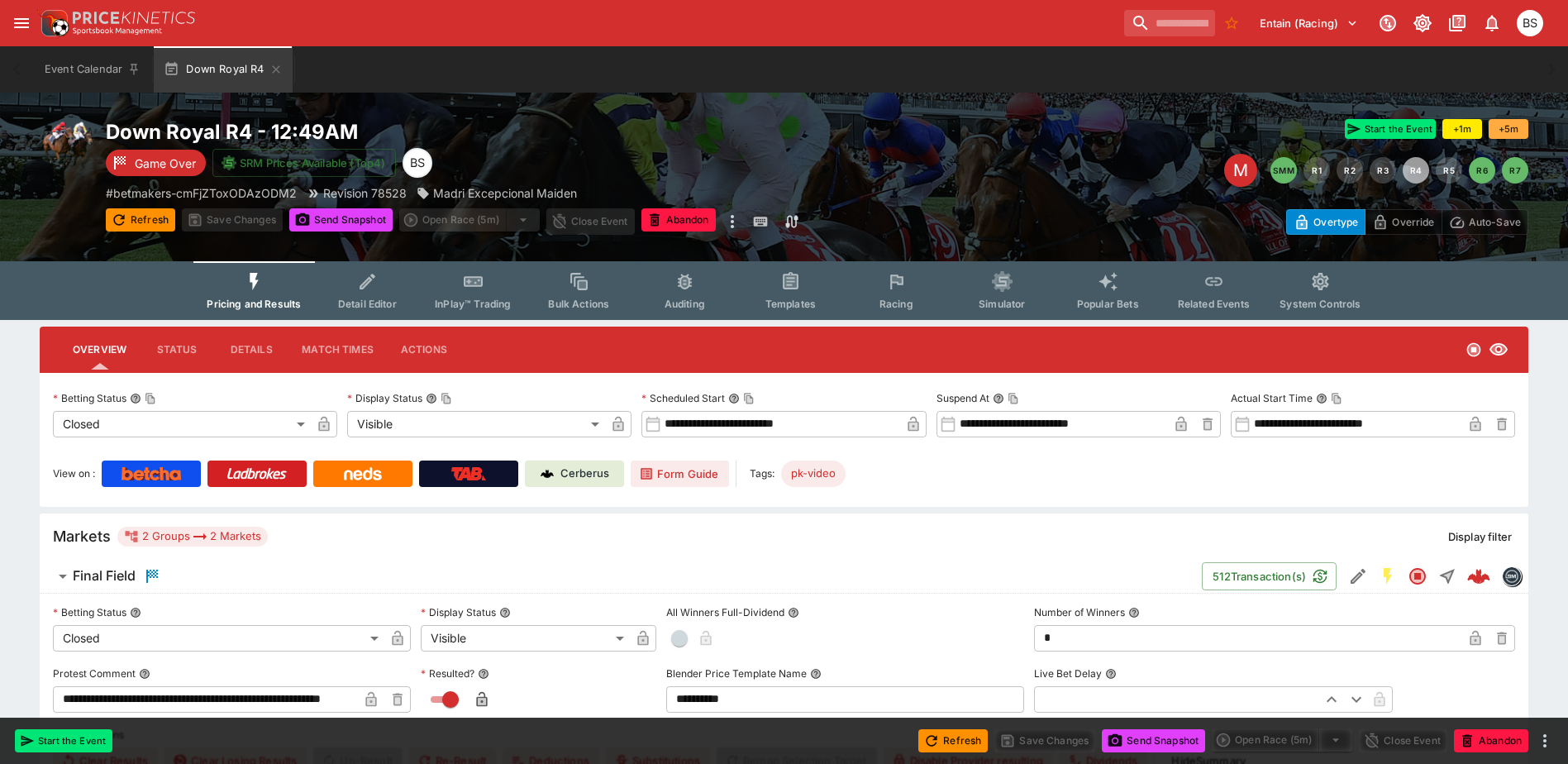
scroll to position [248, 0]
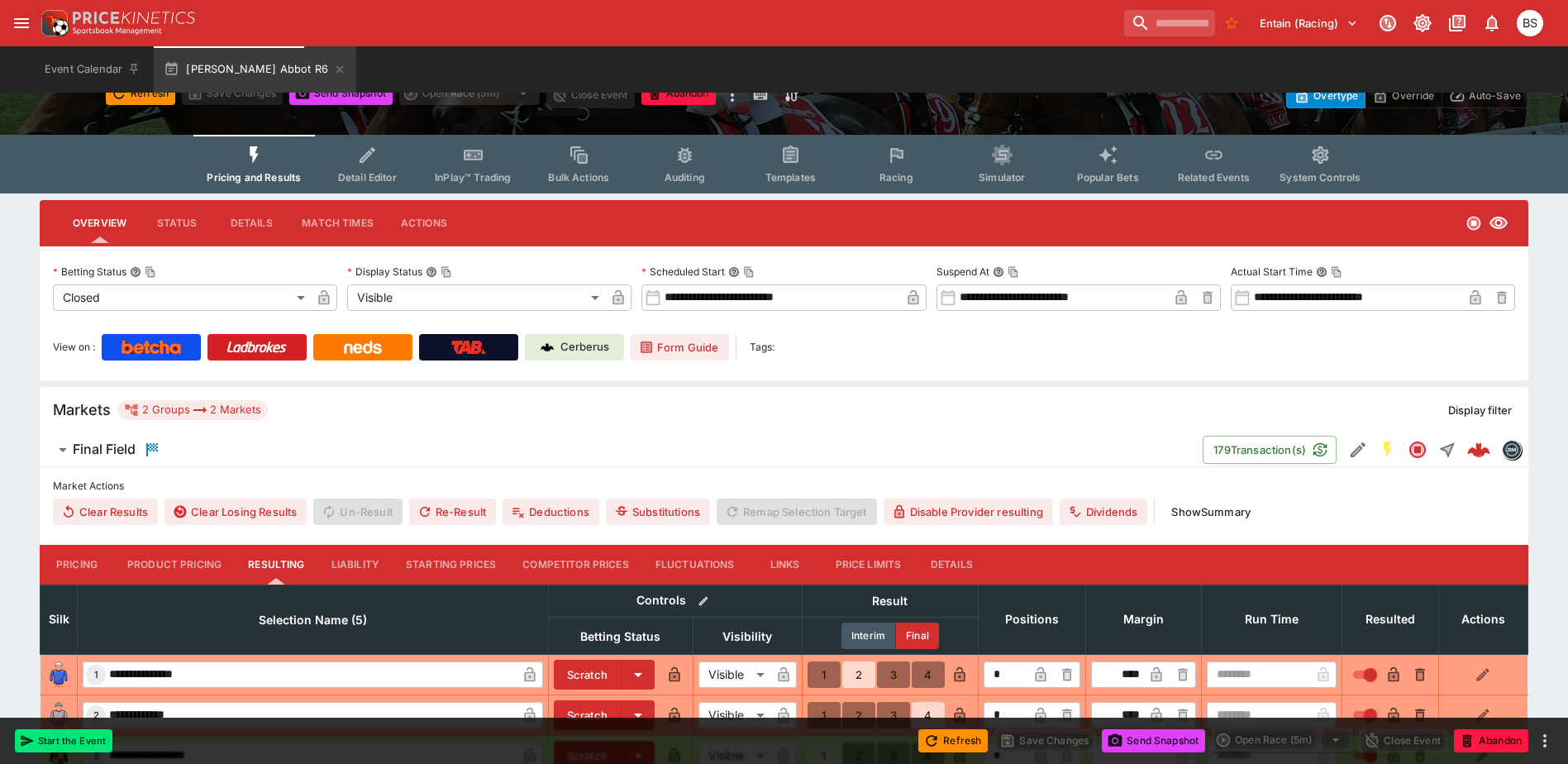
scroll to position [248, 0]
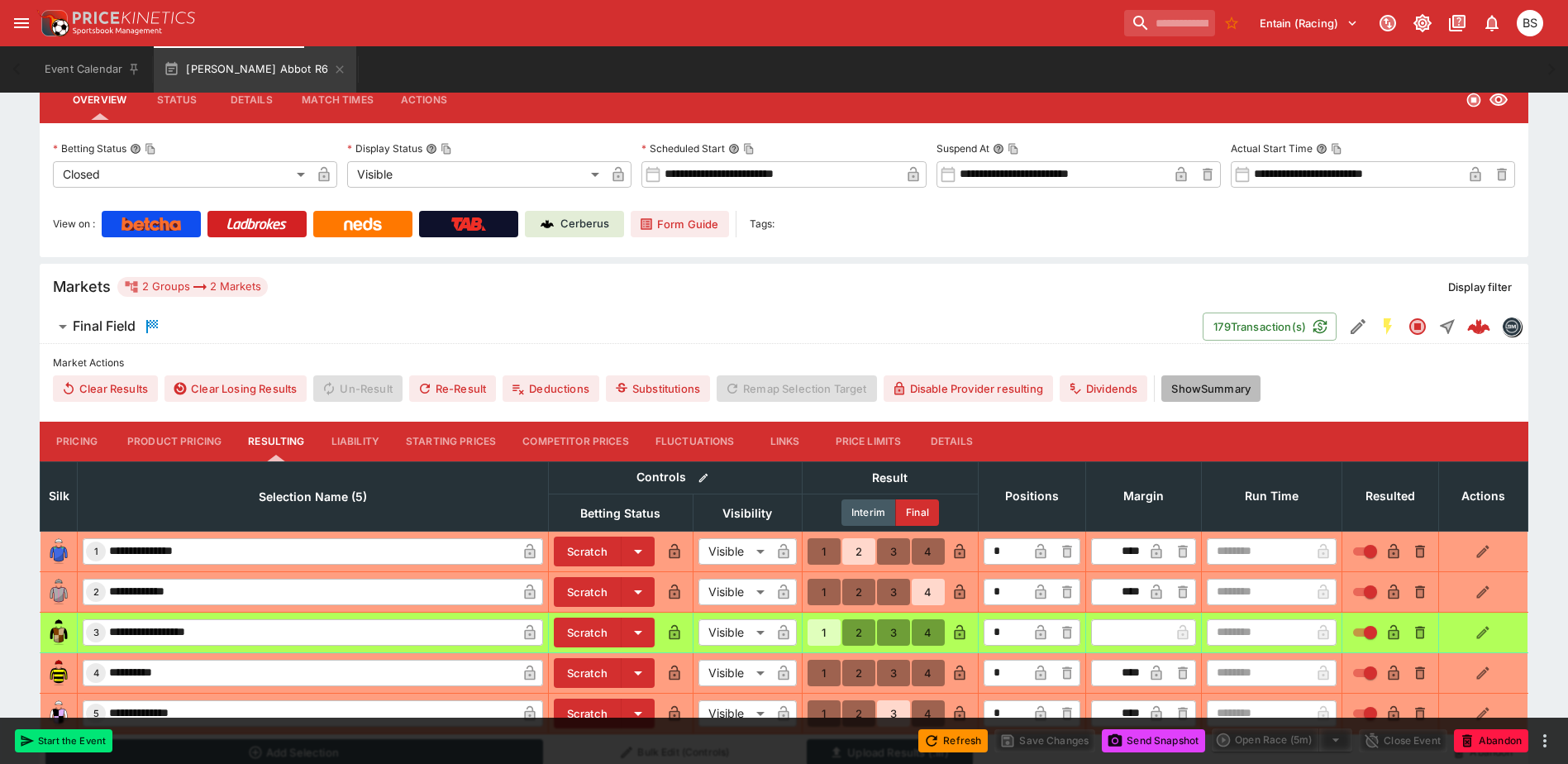
click at [1208, 379] on button "Show Summary" at bounding box center [1211, 388] width 99 height 26
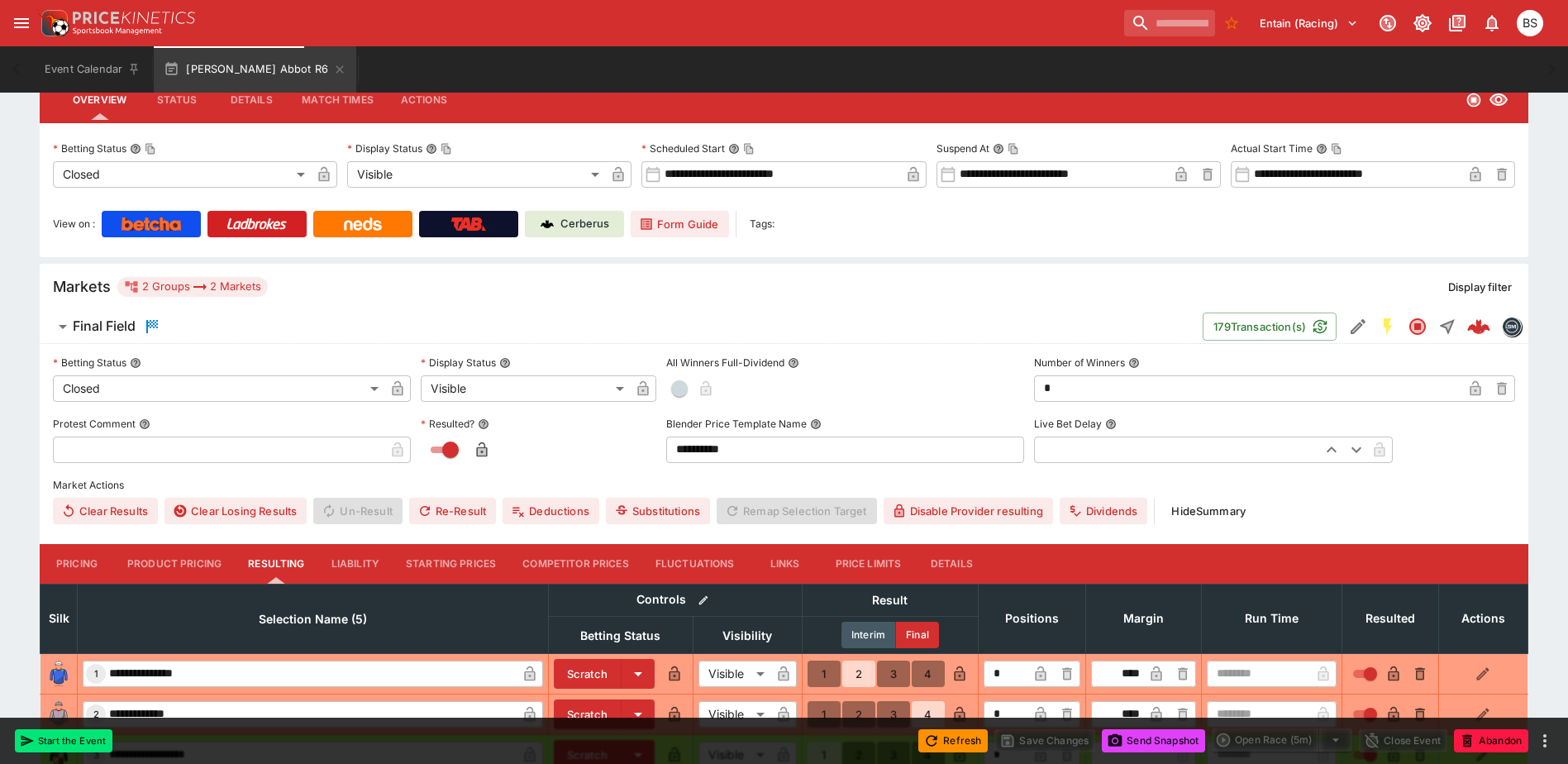
drag, startPoint x: 956, startPoint y: 737, endPoint x: 928, endPoint y: 751, distance: 31.3
click at [956, 737] on button "Refresh" at bounding box center [953, 740] width 69 height 23
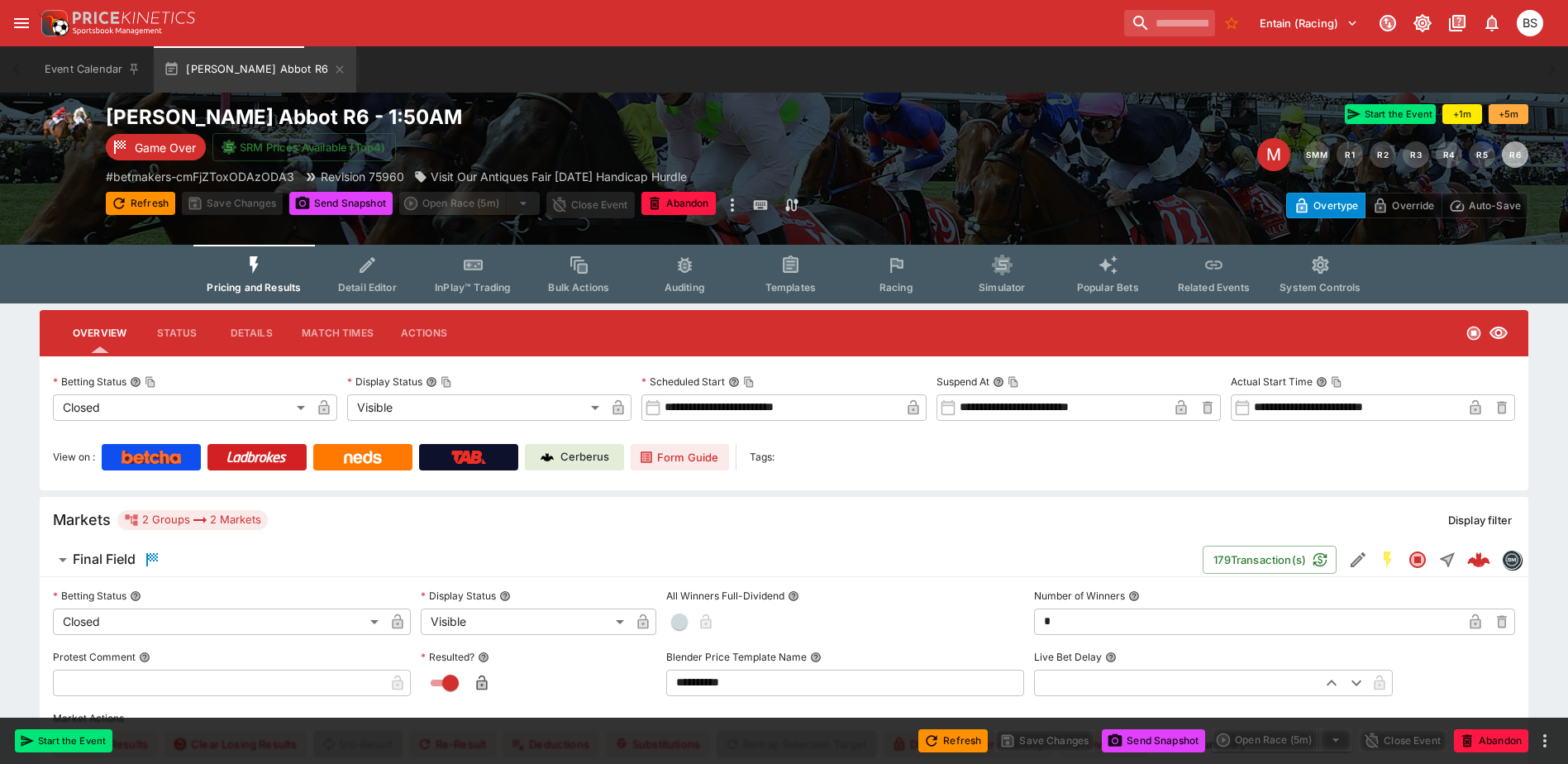
scroll to position [0, 0]
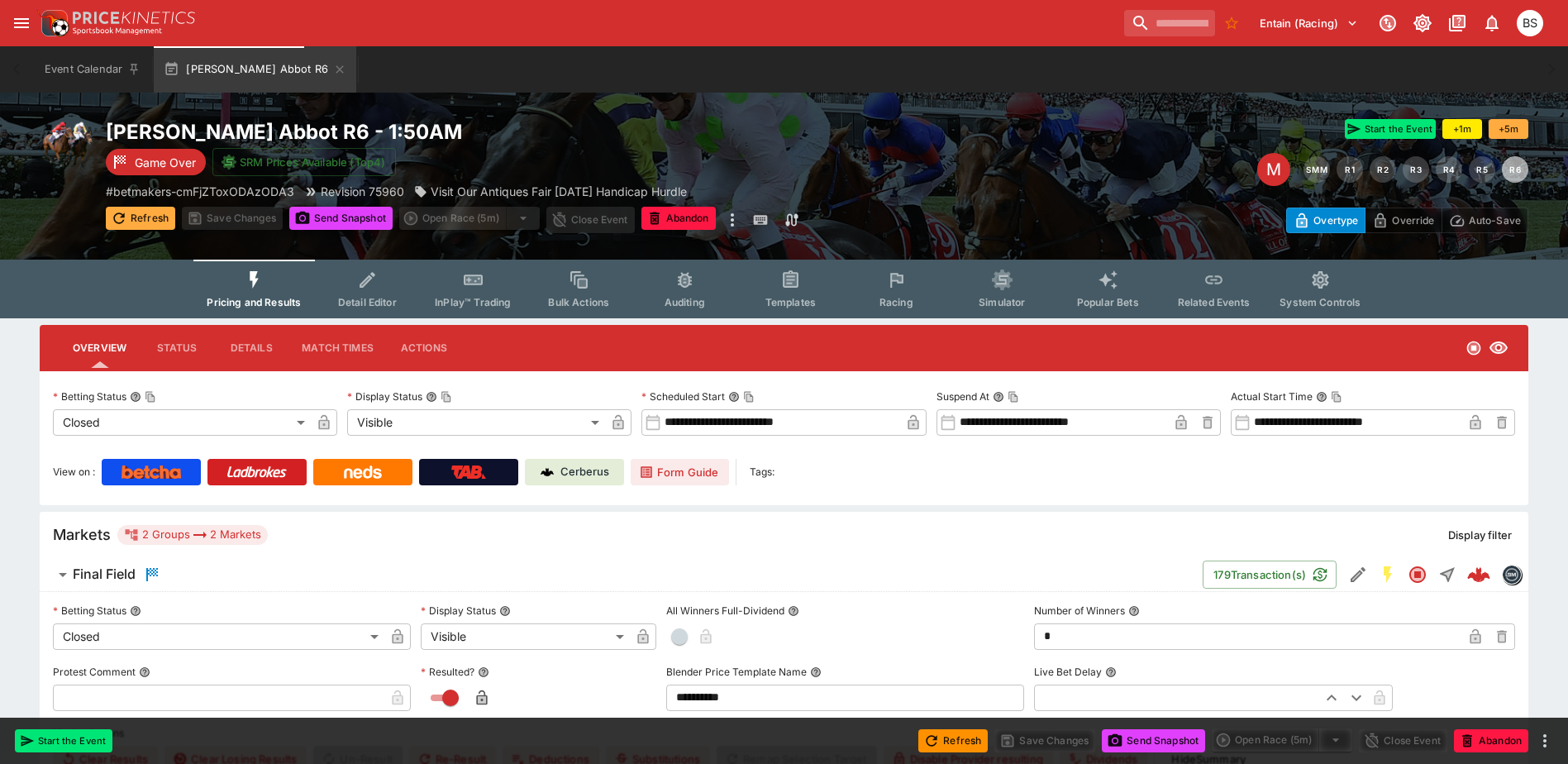
click at [142, 212] on button "Refresh" at bounding box center [141, 217] width 69 height 23
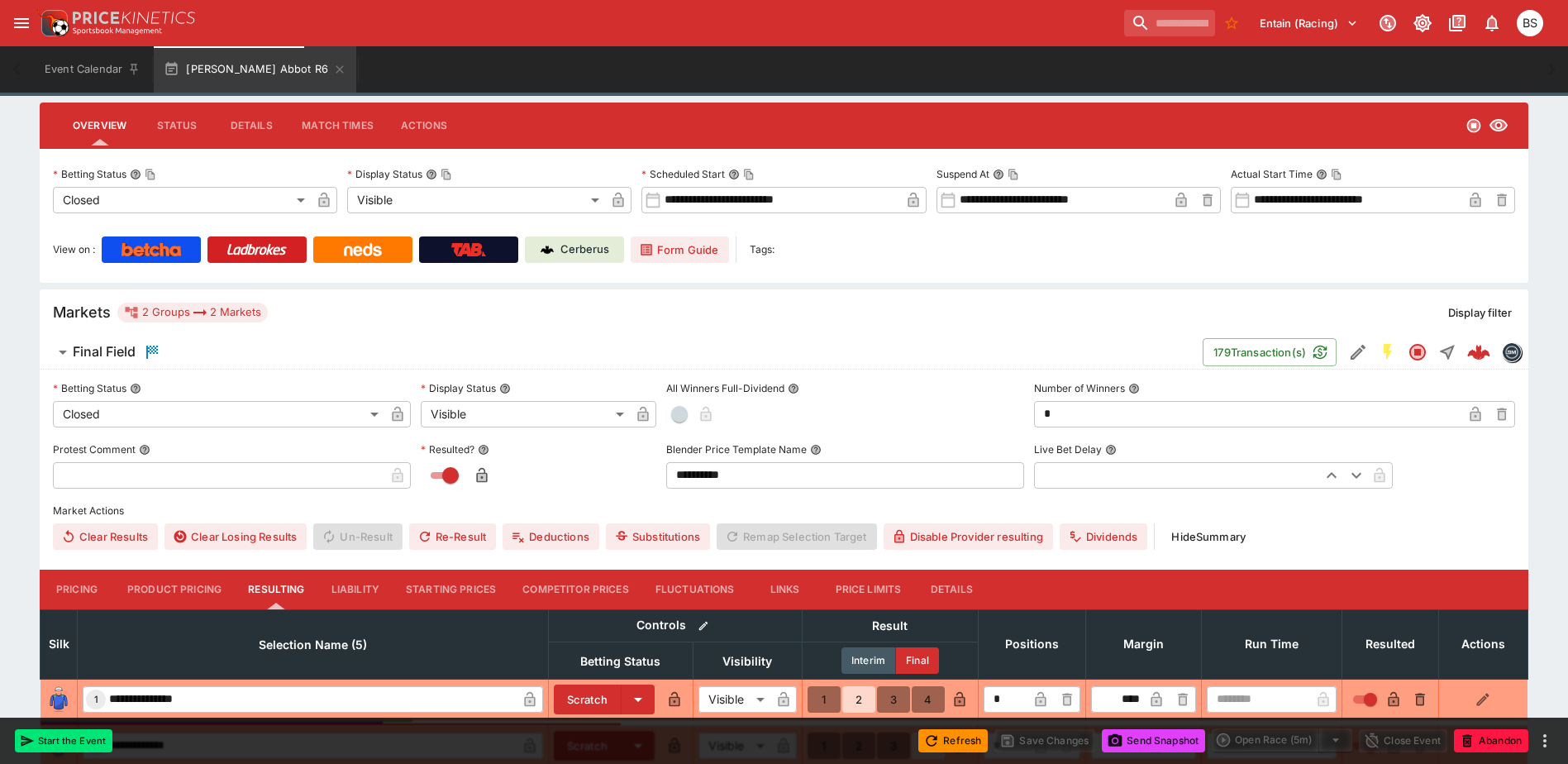
scroll to position [248, 0]
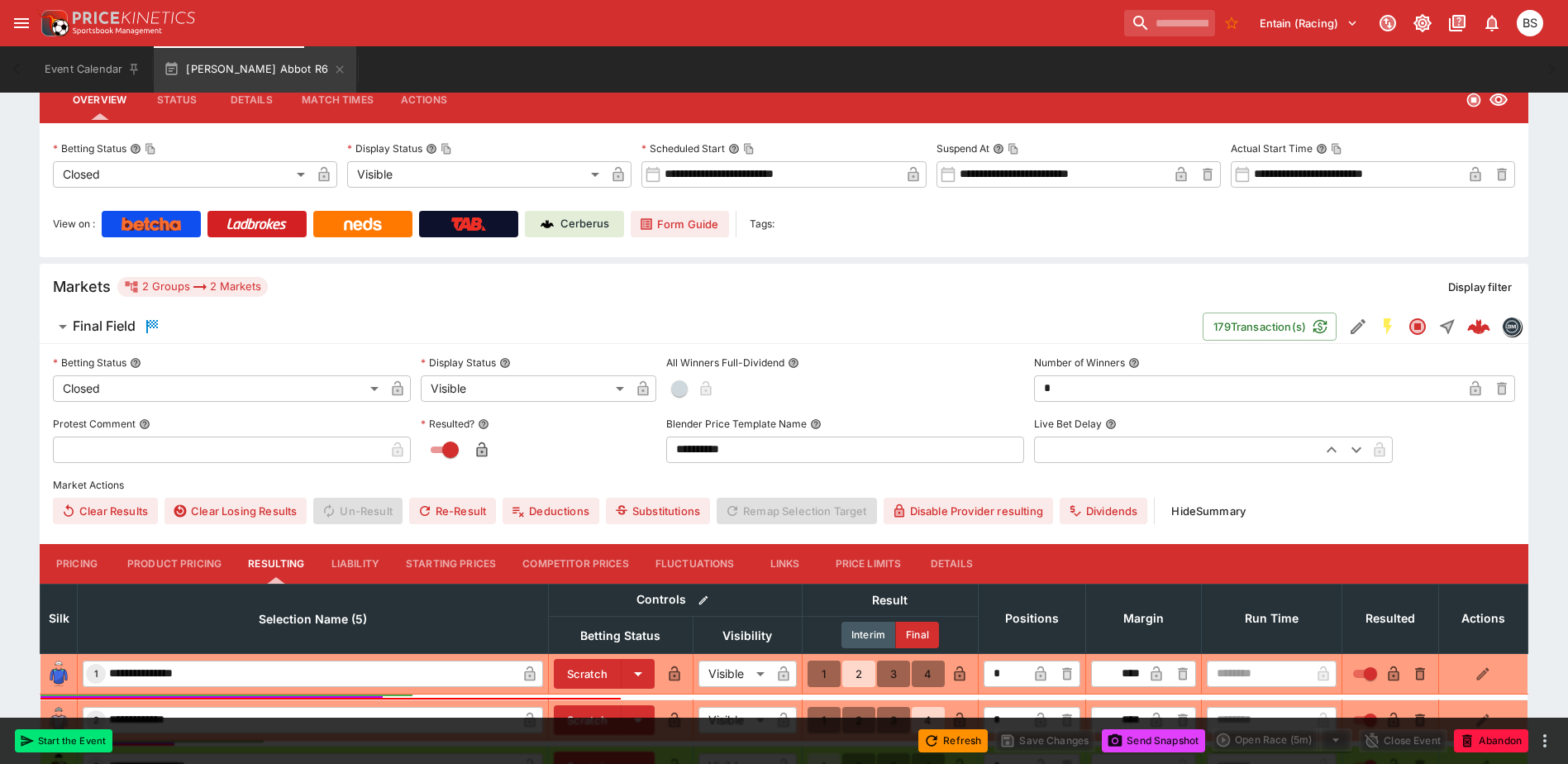
click at [193, 443] on input "text" at bounding box center [219, 449] width 332 height 26
paste input "**********"
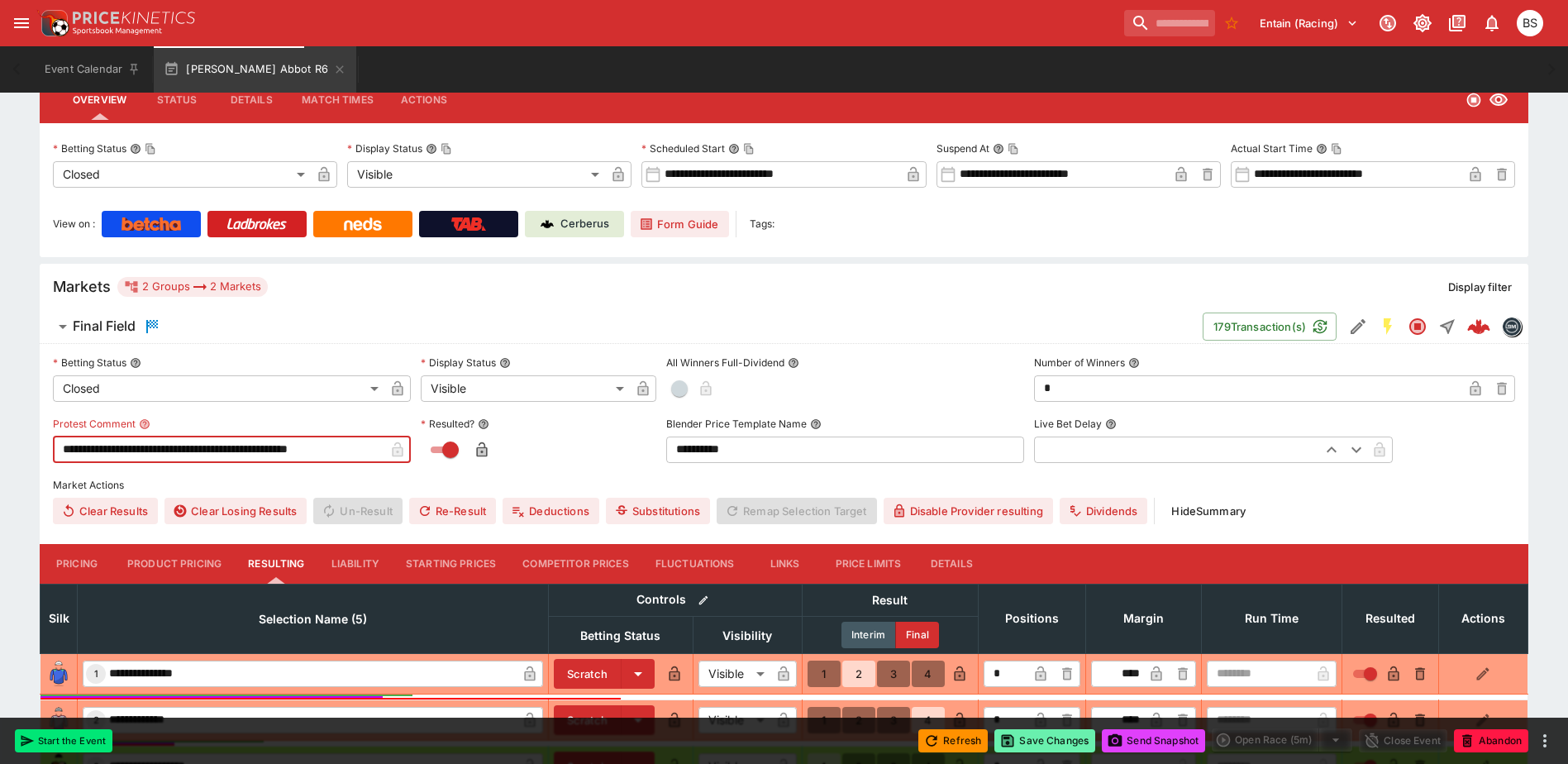
type input "**********"
click at [1042, 743] on button "Save Changes" at bounding box center [1045, 740] width 101 height 23
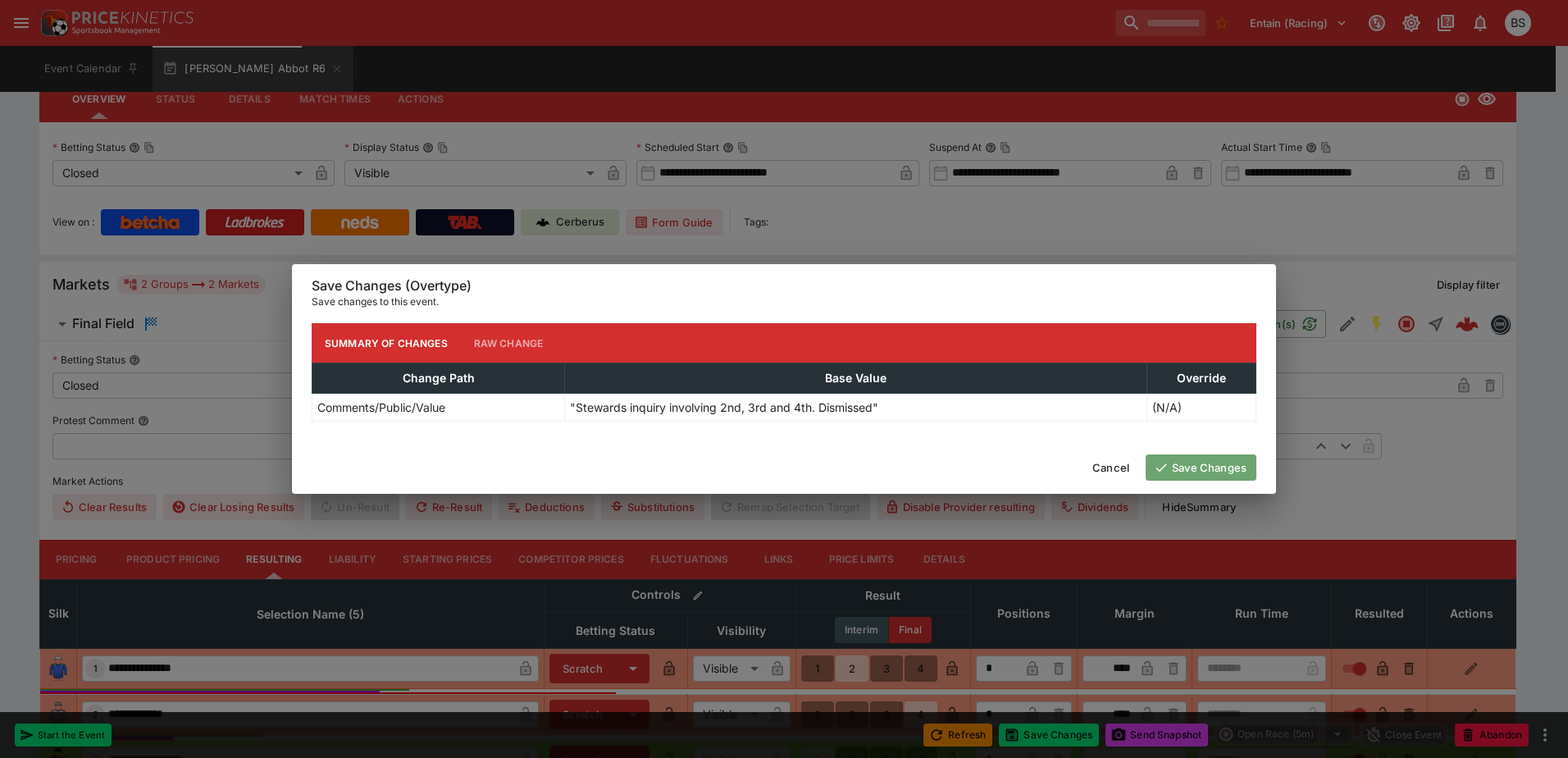
click at [1223, 465] on button "Save Changes" at bounding box center [1200, 467] width 111 height 26
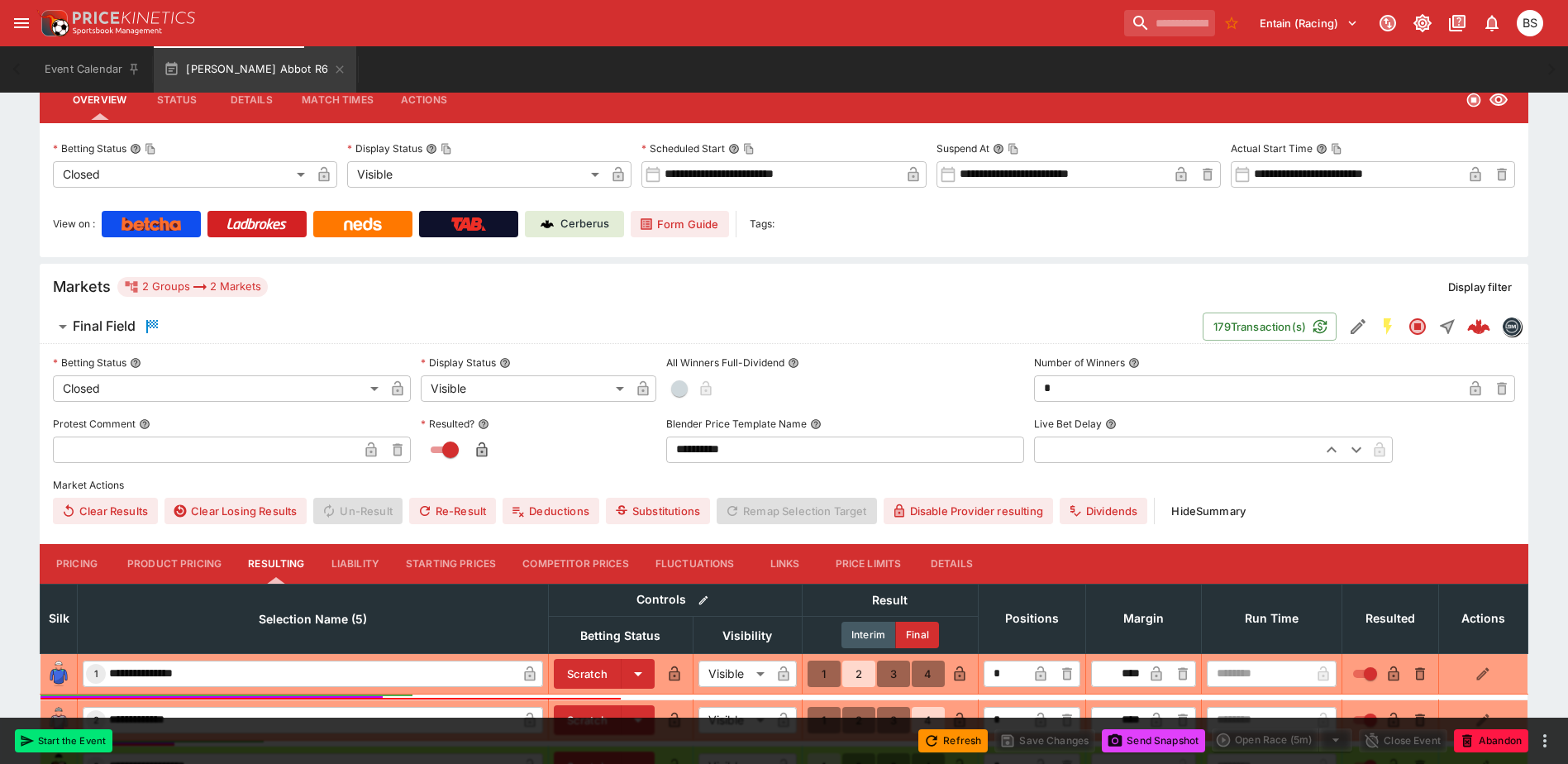
type input "**********"
click at [1139, 739] on button "Send Snapshot" at bounding box center [1154, 740] width 104 height 23
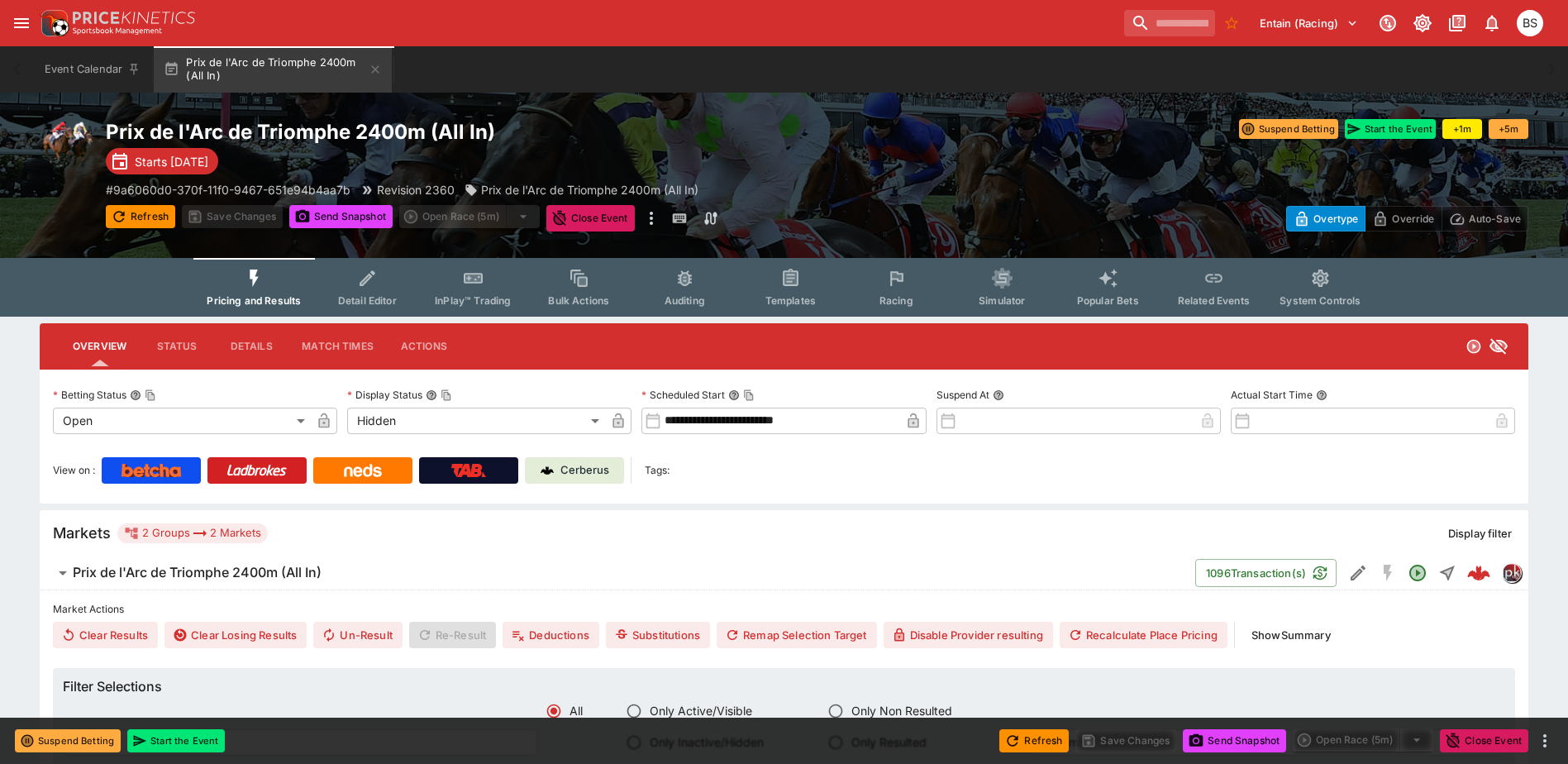
scroll to position [331, 0]
